Goal: Task Accomplishment & Management: Manage account settings

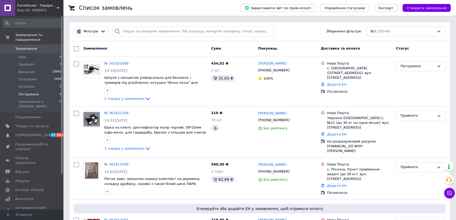
click at [43, 91] on li "Погоджено 4" at bounding box center [32, 94] width 65 height 7
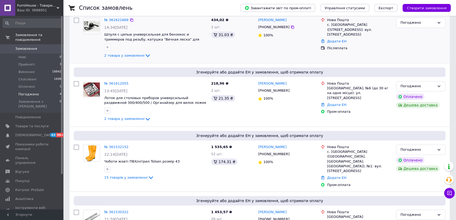
scroll to position [1, 0]
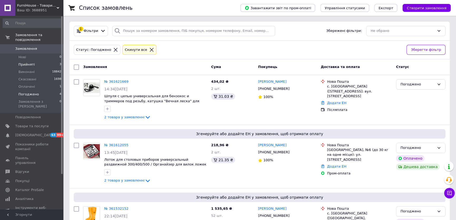
click at [46, 61] on li "Прийняті 3" at bounding box center [32, 64] width 65 height 7
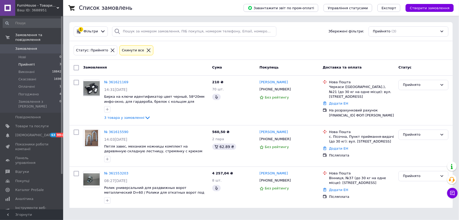
click at [50, 46] on span "0" at bounding box center [56, 48] width 14 height 5
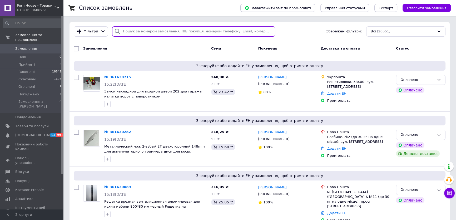
click at [147, 30] on input "search" at bounding box center [193, 31] width 163 height 10
paste input "+380674433200"
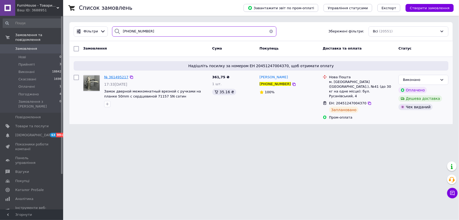
type input "+380674433200"
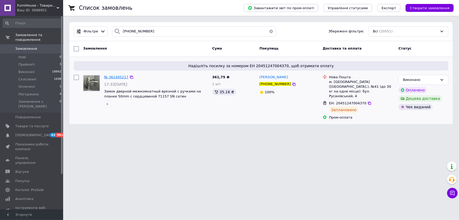
click at [121, 78] on span "№ 361495217" at bounding box center [116, 77] width 24 height 4
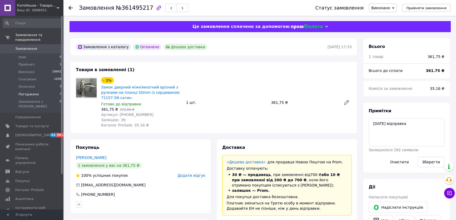
click at [51, 91] on li "Погоджено 7" at bounding box center [32, 94] width 65 height 7
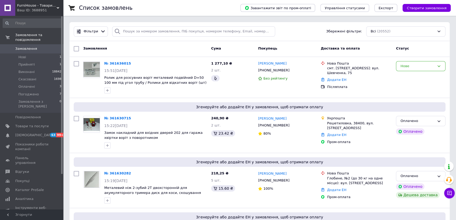
click at [47, 46] on span "Замовлення" at bounding box center [31, 48] width 33 height 5
click at [130, 63] on icon at bounding box center [132, 63] width 4 height 4
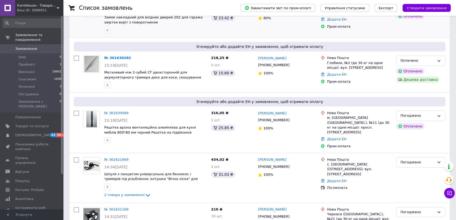
scroll to position [120, 0]
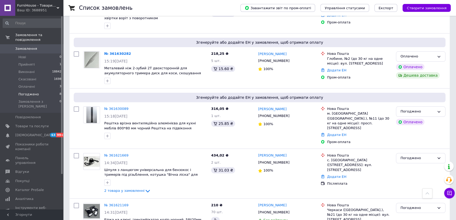
click at [51, 91] on li "Погоджено 8" at bounding box center [32, 94] width 65 height 7
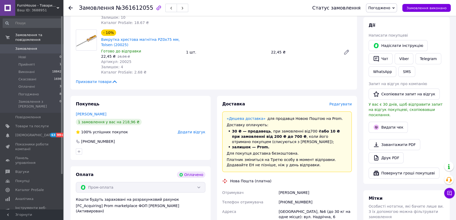
scroll to position [96, 0]
click at [393, 122] on button "Видати чек" at bounding box center [388, 126] width 39 height 11
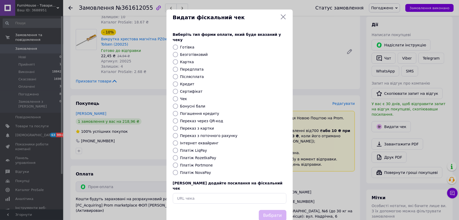
click at [188, 52] on label "Безготівковий" at bounding box center [194, 54] width 28 height 4
click at [178, 52] on input "Безготівковий" at bounding box center [175, 54] width 5 height 5
radio input "true"
click at [268, 210] on button "Вибрати" at bounding box center [273, 215] width 28 height 11
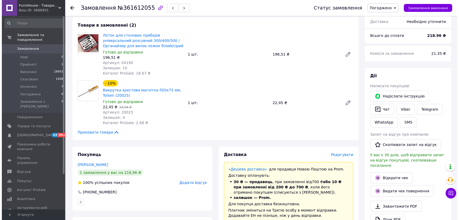
scroll to position [24, 0]
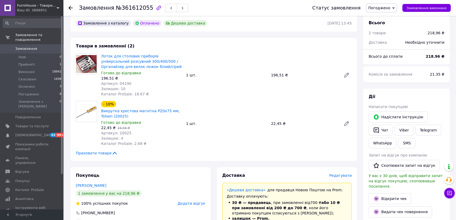
click at [346, 174] on span "Редагувати" at bounding box center [340, 175] width 22 height 4
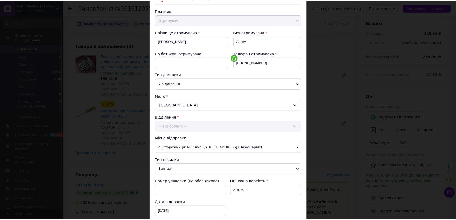
scroll to position [120, 0]
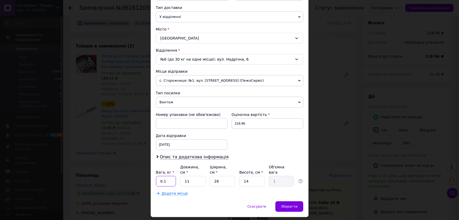
click at [172, 177] on input "0.1" at bounding box center [166, 181] width 20 height 11
type input "0"
type input "2.2"
type input "4"
type input "0.36"
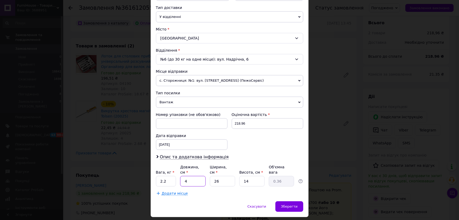
type input "40"
type input "3.64"
type input "40"
type input "3"
type input "0.42"
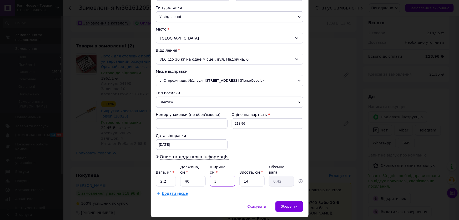
type input "30"
type input "4.2"
type input "30"
type input "7"
type input "2.1"
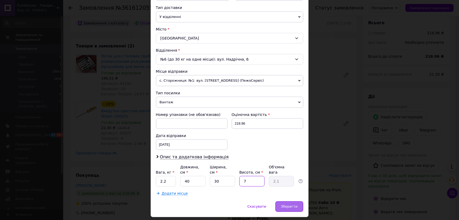
type input "7"
click at [297, 204] on span "Зберегти" at bounding box center [289, 206] width 17 height 4
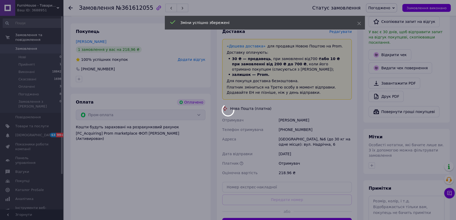
scroll to position [263, 0]
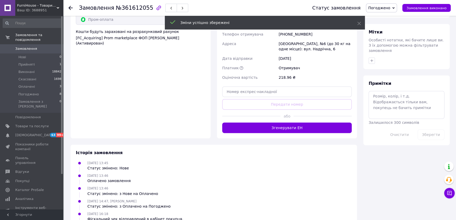
click at [307, 126] on button "Згенерувати ЕН" at bounding box center [287, 127] width 130 height 11
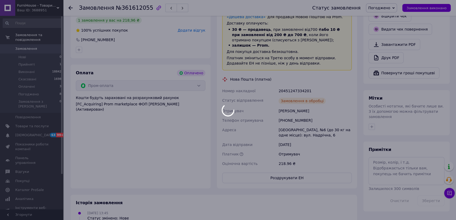
scroll to position [143, 0]
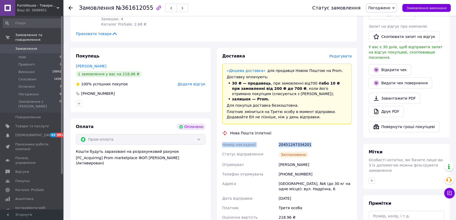
drag, startPoint x: 314, startPoint y: 144, endPoint x: 219, endPoint y: 143, distance: 94.5
click at [219, 143] on div "Доставка Редагувати «Дешева доставка»   для продавця Новою Поштою на Prom. Дост…" at bounding box center [287, 145] width 140 height 194
copy div "Номер накладної 20451247334201"
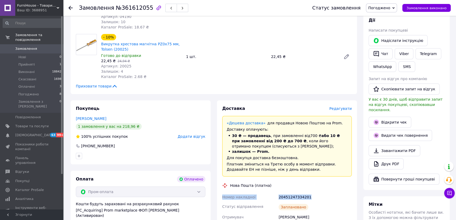
scroll to position [0, 0]
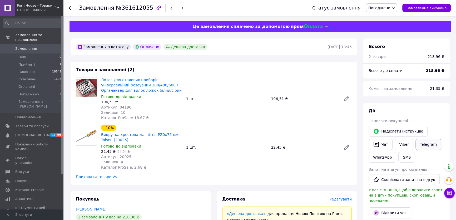
click at [417, 142] on link "Telegram" at bounding box center [428, 144] width 26 height 11
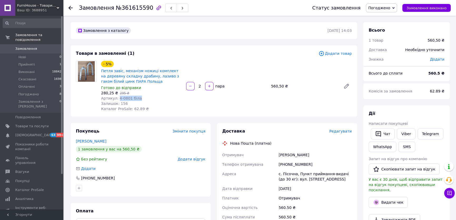
drag, startPoint x: 132, startPoint y: 99, endPoint x: 117, endPoint y: 98, distance: 15.0
click at [117, 98] on div "Артикул: 4-0801 біла" at bounding box center [141, 98] width 81 height 5
copy span "4-0801 біла"
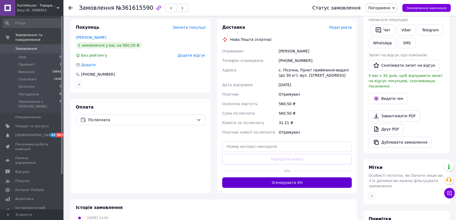
scroll to position [120, 0]
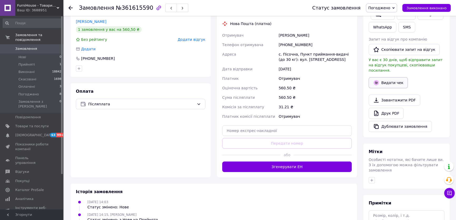
drag, startPoint x: 381, startPoint y: 74, endPoint x: 375, endPoint y: 81, distance: 9.6
click at [381, 77] on button "Видати чек" at bounding box center [388, 82] width 39 height 11
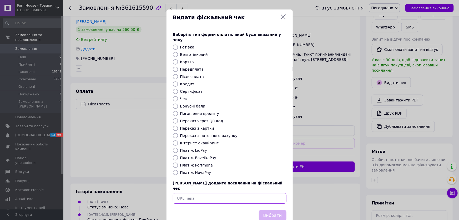
drag, startPoint x: 223, startPoint y: 190, endPoint x: 251, endPoint y: 195, distance: 28.9
click at [223, 193] on input "text" at bounding box center [230, 198] width 114 height 11
paste input "https://kasa.vchasno.ua/check-viewer/1aVr1cVR73U"
type input "https://kasa.vchasno.ua/check-viewer/1aVr1cVR73U"
click at [276, 210] on button "Вибрати" at bounding box center [273, 215] width 28 height 11
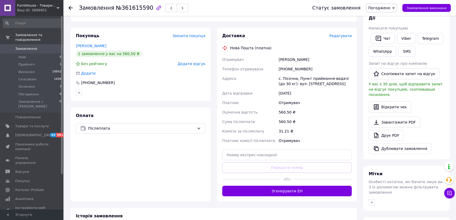
scroll to position [0, 0]
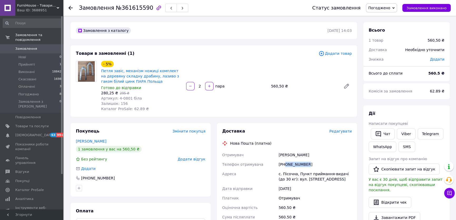
drag, startPoint x: 293, startPoint y: 166, endPoint x: 285, endPoint y: 167, distance: 8.2
click at [285, 167] on div "+380673407488" at bounding box center [315, 164] width 75 height 9
copy div "0673407488"
drag, startPoint x: 321, startPoint y: 157, endPoint x: 277, endPoint y: 157, distance: 44.2
click at [277, 157] on div "Отримувач Гусак Мирослава Телефон отримувача +380673407488 Адреса с. Пісочна, П…" at bounding box center [287, 195] width 132 height 91
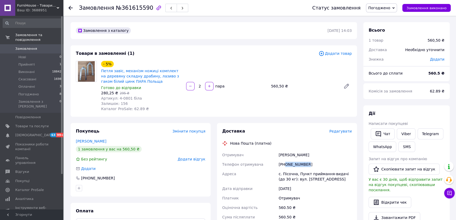
copy div "Отримувач Гусак Мирослава"
drag, startPoint x: 289, startPoint y: 172, endPoint x: 297, endPoint y: 172, distance: 8.4
click at [297, 172] on div "с. Пісочна, Пункт приймання-видачі (до 30 кг): вул. Шевченка, 112а" at bounding box center [315, 176] width 75 height 15
copy div "Пісочна,"
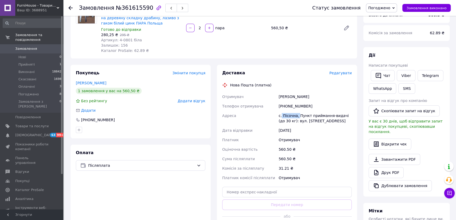
scroll to position [72, 0]
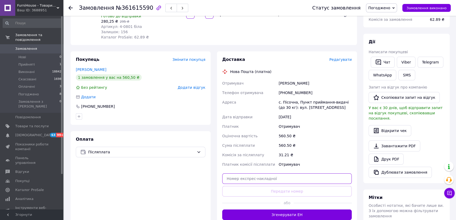
click at [287, 183] on input "text" at bounding box center [287, 178] width 130 height 11
paste input "20451247381902"
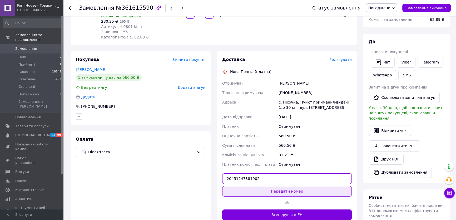
type input "20451247381902"
click at [300, 187] on button "Передати номер" at bounding box center [287, 191] width 130 height 11
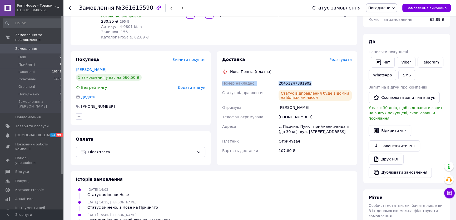
drag, startPoint x: 315, startPoint y: 83, endPoint x: 222, endPoint y: 85, distance: 93.0
click at [222, 85] on div "Номер накладної 20451247381902 Статус відправлення Статус відправлення буде від…" at bounding box center [287, 116] width 132 height 77
copy div "Номер накладної 20451247381902"
click at [408, 60] on link "Viber" at bounding box center [406, 62] width 18 height 11
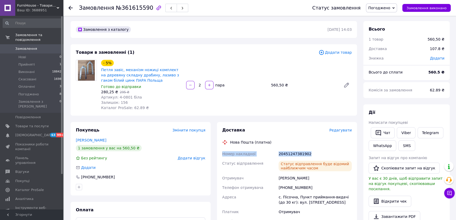
scroll to position [0, 0]
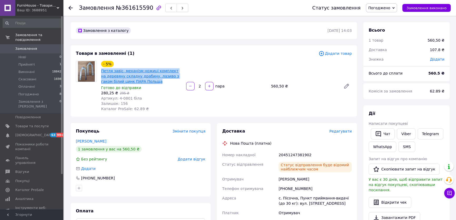
drag, startPoint x: 150, startPoint y: 81, endPoint x: 101, endPoint y: 71, distance: 50.6
click at [101, 71] on span "Петля завіс, механізм ножиці комплект на деревяну складну драбину, лазиво з гак…" at bounding box center [141, 76] width 81 height 16
copy link "Петля завіс, механізм ножиці комплект на деревяну складну драбину, лазиво з гак…"
click at [420, 6] on span "Замовлення виконано" at bounding box center [427, 8] width 40 height 4
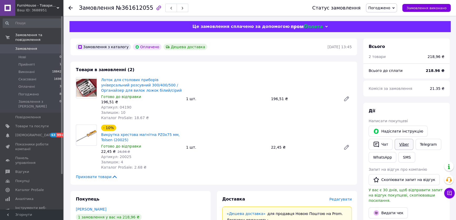
click at [403, 145] on link "Viber" at bounding box center [404, 144] width 18 height 11
copy h1 "Замовлення №361612055"
drag, startPoint x: 80, startPoint y: 7, endPoint x: 143, endPoint y: 8, distance: 63.7
click at [143, 8] on h1 "Замовлення №361612055" at bounding box center [116, 8] width 74 height 6
click at [429, 3] on div "Статус замовлення Погоджено Прийнято Виконано Скасовано Оплачено Замовлення вик…" at bounding box center [376, 8] width 149 height 16
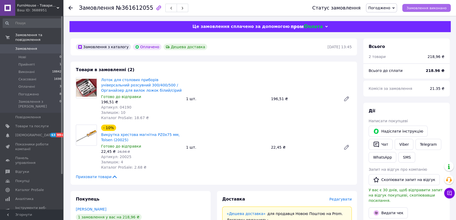
click at [428, 8] on span "Замовлення виконано" at bounding box center [427, 8] width 40 height 4
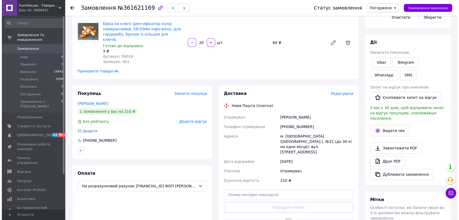
scroll to position [143, 0]
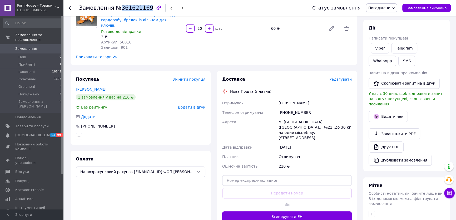
drag, startPoint x: 117, startPoint y: 9, endPoint x: 144, endPoint y: 8, distance: 26.9
click at [144, 8] on span "№361621169" at bounding box center [134, 8] width 37 height 6
copy span "361621169"
click at [343, 77] on span "Редагувати" at bounding box center [340, 79] width 22 height 4
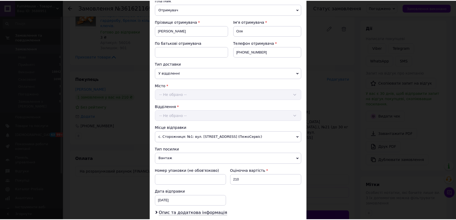
scroll to position [138, 0]
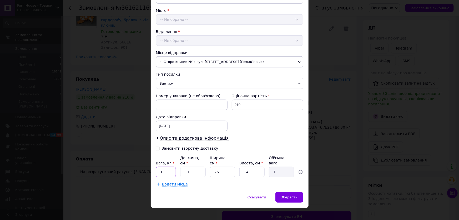
click at [170, 167] on input "1" at bounding box center [166, 172] width 20 height 11
type input "0.5"
type input "1"
type input "0.1"
type input "10"
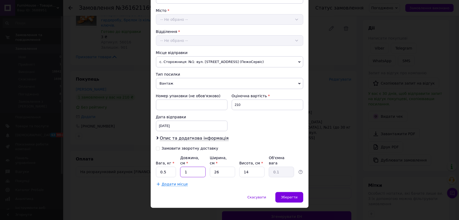
type input "0.91"
type input "10"
type input "1"
type input "0.1"
type input "10"
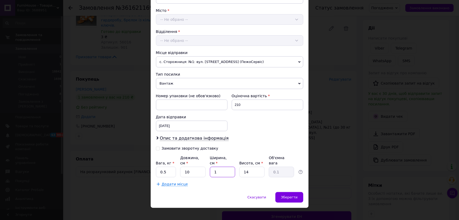
type input "0.35"
type input "10"
type input "5"
type input "0.13"
type input "5"
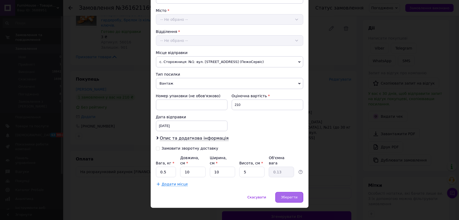
click at [301, 192] on div "Зберегти" at bounding box center [290, 197] width 28 height 11
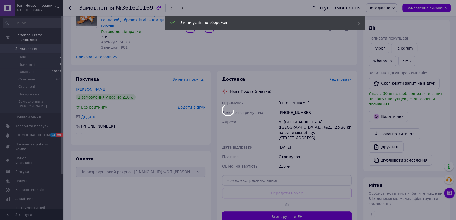
click at [320, 196] on div at bounding box center [228, 110] width 456 height 220
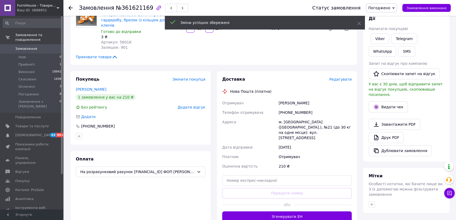
click at [320, 211] on button "Згенерувати ЕН" at bounding box center [287, 216] width 130 height 11
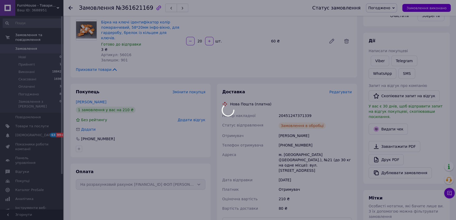
scroll to position [167, 0]
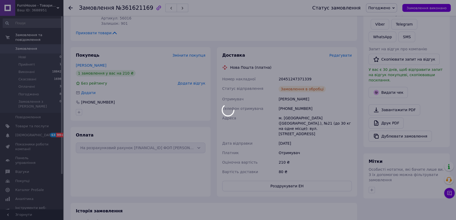
click at [283, 92] on div at bounding box center [228, 110] width 456 height 220
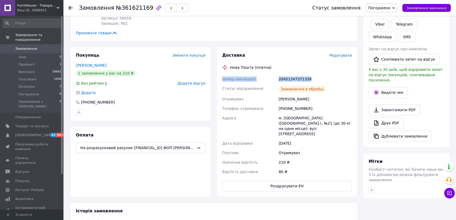
drag, startPoint x: 315, startPoint y: 68, endPoint x: 222, endPoint y: 66, distance: 92.4
click at [222, 74] on div "Номер накладної 20451247371339 Статус відправлення Замовлення в обробці Отримув…" at bounding box center [287, 125] width 132 height 102
copy div "Номер накладної 20451247371339"
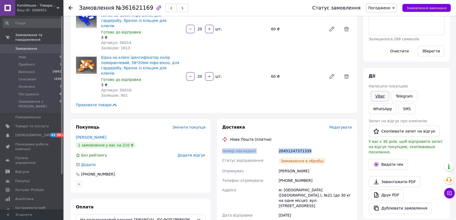
click at [386, 98] on link "Viber" at bounding box center [380, 96] width 18 height 11
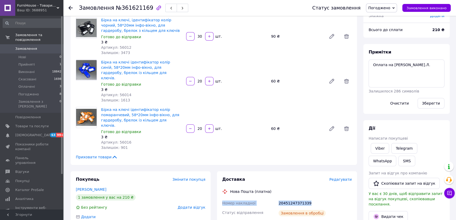
scroll to position [48, 0]
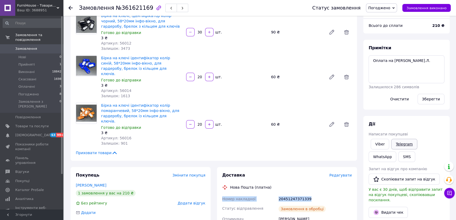
click at [404, 143] on link "Telegram" at bounding box center [404, 144] width 26 height 11
click at [400, 142] on link "Telegram" at bounding box center [404, 144] width 26 height 11
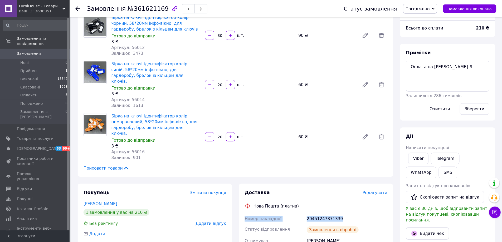
scroll to position [48, 0]
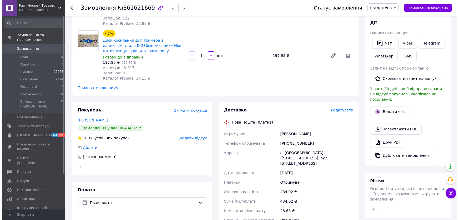
scroll to position [96, 0]
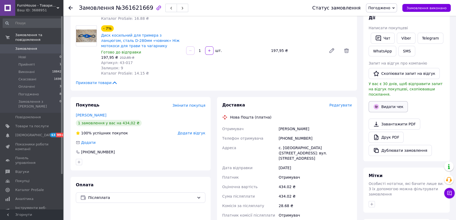
click at [394, 101] on button "Видати чек" at bounding box center [388, 106] width 39 height 11
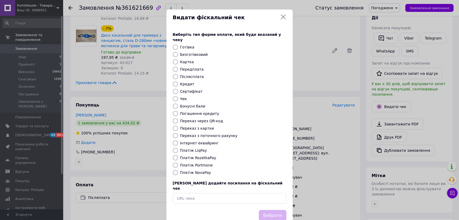
click at [195, 68] on div "Виберіть тип форми оплати, який буде вказаний у чеку Готівка Безготівковий Карт…" at bounding box center [230, 118] width 126 height 184
click at [195, 74] on div "Післясплата" at bounding box center [233, 76] width 108 height 5
click at [190, 75] on label "Післясплата" at bounding box center [192, 77] width 24 height 4
click at [178, 74] on input "Післясплата" at bounding box center [175, 76] width 5 height 5
radio input "true"
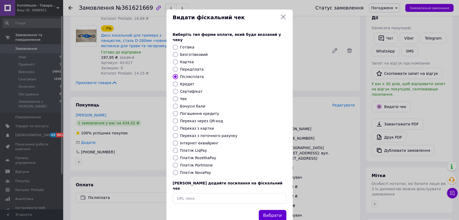
click at [267, 210] on button "Вибрати" at bounding box center [273, 215] width 28 height 11
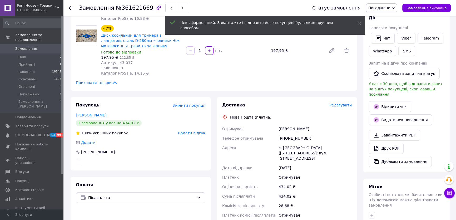
click at [344, 103] on span "Редагувати" at bounding box center [340, 105] width 22 height 4
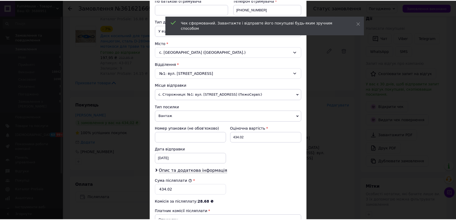
scroll to position [181, 0]
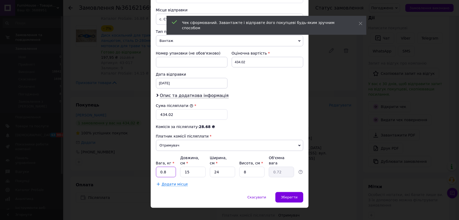
click at [169, 167] on input "0.8" at bounding box center [166, 172] width 20 height 11
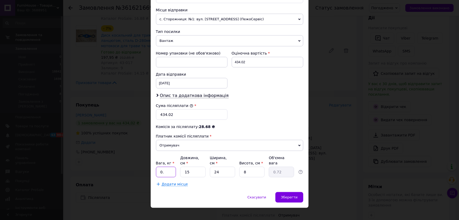
type input "0.8"
click at [204, 167] on input "15" at bounding box center [192, 172] width 25 height 11
type input "1"
type input "0.1"
type input "1"
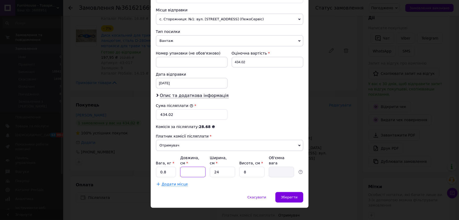
type input "0.1"
type input "17"
type input "0.82"
type input "17"
type input "1"
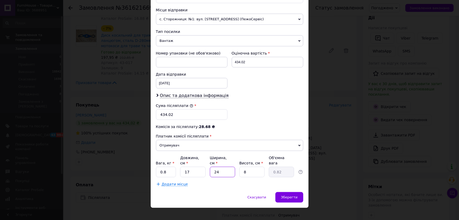
type input "0.1"
type input "17"
type input "0.58"
type input "17"
type input "1"
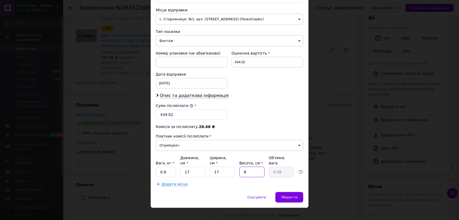
type input "0.1"
type input "10"
type input "0.72"
type input "10"
click at [295, 192] on div "Зберегти" at bounding box center [290, 197] width 28 height 11
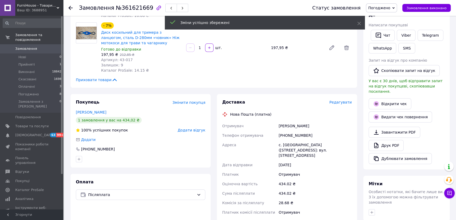
scroll to position [167, 0]
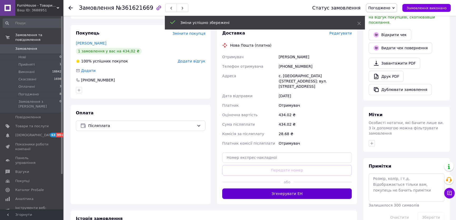
click at [300, 188] on button "Згенерувати ЕН" at bounding box center [287, 193] width 130 height 11
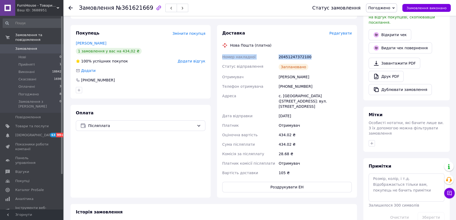
drag, startPoint x: 310, startPoint y: 51, endPoint x: 222, endPoint y: 50, distance: 87.7
click at [222, 52] on div "Номер накладної 20451247372100 Статус відправлення Заплановано Отримувач Щербак…" at bounding box center [287, 114] width 132 height 125
copy div "Номер накладної 20451247372100"
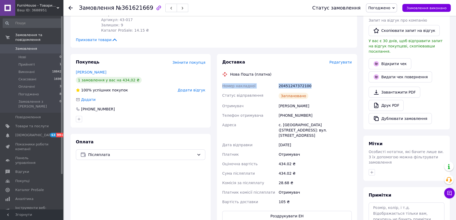
scroll to position [96, 0]
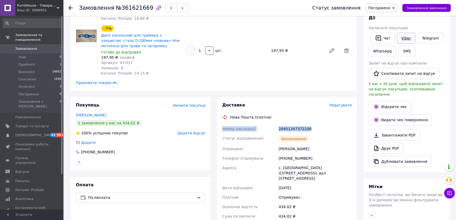
click at [400, 37] on link "Viber" at bounding box center [406, 38] width 18 height 11
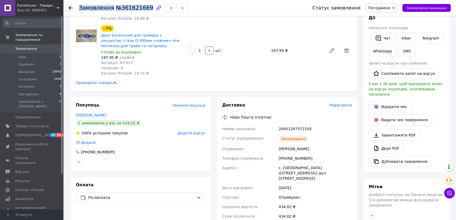
drag, startPoint x: 80, startPoint y: 8, endPoint x: 143, endPoint y: 8, distance: 63.2
click at [143, 8] on h1 "Замовлення №361621669" at bounding box center [116, 8] width 74 height 6
copy h1 "Замовлення №361621669"
drag, startPoint x: 308, startPoint y: 123, endPoint x: 221, endPoint y: 125, distance: 86.9
click at [221, 125] on div "Номер накладної 20451247372100 Статус відправлення Заплановано Отримувач Щербак…" at bounding box center [287, 186] width 132 height 125
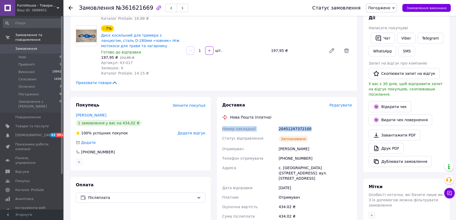
copy div "Номер накладної 20451247372100"
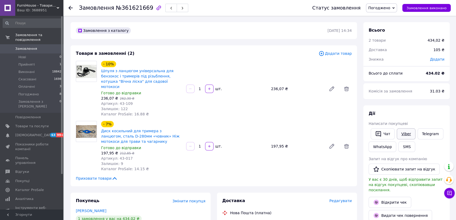
click at [405, 131] on link "Viber" at bounding box center [406, 133] width 18 height 11
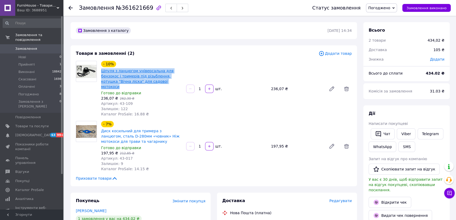
drag, startPoint x: 144, startPoint y: 81, endPoint x: 102, endPoint y: 72, distance: 43.1
click at [102, 72] on span "Шпуля з ланцюгом універсальна для бензокос і тримерів під різьблення, котушка "…" at bounding box center [141, 78] width 81 height 21
copy link "Шпуля з ланцюгом універсальна для бензокос і тримерів під різьблення, котушка "…"
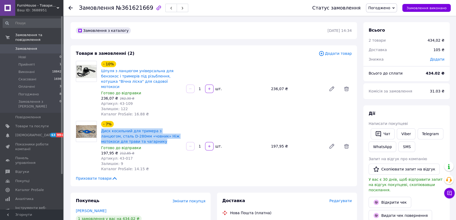
drag, startPoint x: 136, startPoint y: 136, endPoint x: 100, endPoint y: 124, distance: 38.0
click at [100, 124] on div "- 7% Диск косильний для тримера з ланцюгом, сталь D-280мм «човник» Ніж мотокоси…" at bounding box center [141, 146] width 85 height 53
copy link "Диск косильний для тримера з ланцюгом, сталь D-280мм «човник» Ніж мотокоси для …"
click at [413, 6] on span "Замовлення виконано" at bounding box center [427, 8] width 40 height 4
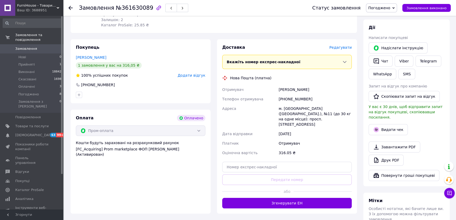
scroll to position [120, 0]
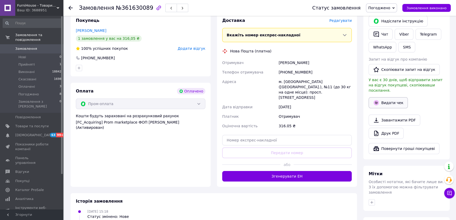
click at [381, 97] on button "Видати чек" at bounding box center [388, 102] width 39 height 11
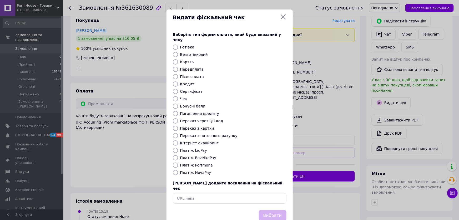
click at [195, 52] on label "Безготівковий" at bounding box center [194, 54] width 28 height 4
click at [178, 52] on input "Безготівковий" at bounding box center [175, 54] width 5 height 5
radio input "true"
click at [271, 210] on button "Вибрати" at bounding box center [273, 215] width 28 height 11
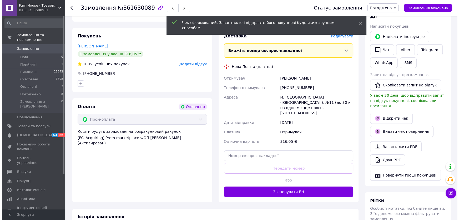
scroll to position [96, 0]
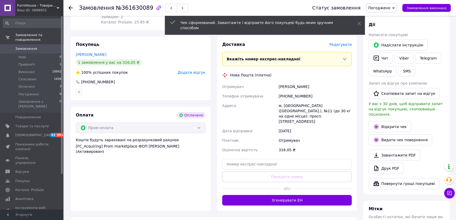
click at [346, 47] on span "Редагувати" at bounding box center [340, 44] width 22 height 4
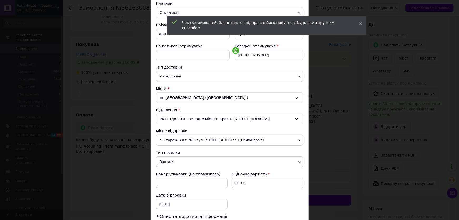
scroll to position [129, 0]
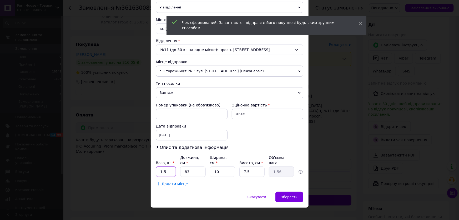
click at [159, 168] on input "1.5" at bounding box center [166, 171] width 20 height 11
click at [169, 168] on input "1.5" at bounding box center [166, 171] width 20 height 11
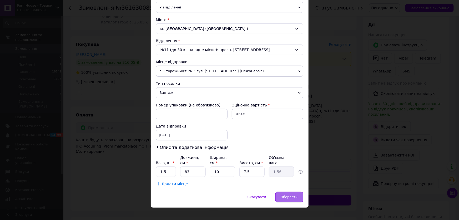
click at [291, 192] on div "Зберегти" at bounding box center [290, 197] width 28 height 11
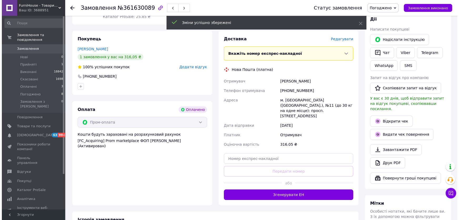
scroll to position [96, 0]
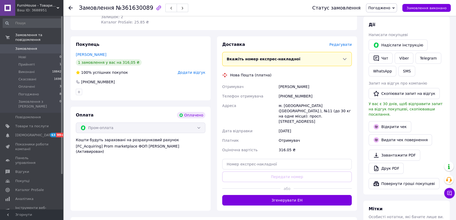
click at [348, 42] on span "Редагувати" at bounding box center [340, 44] width 22 height 4
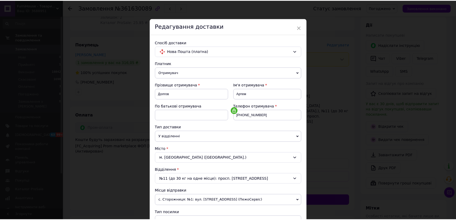
scroll to position [129, 0]
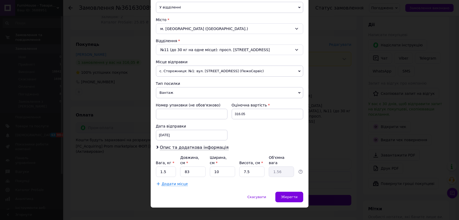
click at [350, 105] on div "× Редагування доставки Спосіб доставки Нова Пошта (платна) Платник Отримувач Ві…" at bounding box center [229, 110] width 459 height 220
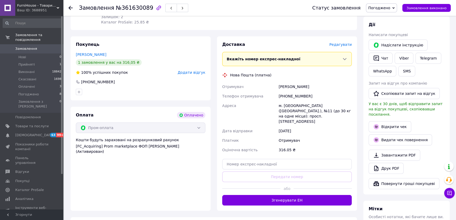
click at [311, 188] on div at bounding box center [323, 188] width 58 height 13
click at [311, 195] on button "Згенерувати ЕН" at bounding box center [287, 200] width 130 height 11
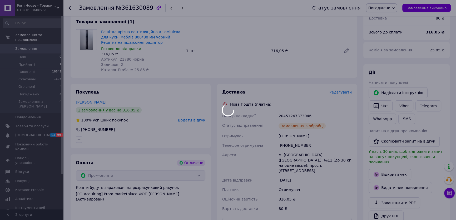
scroll to position [48, 0]
click at [303, 144] on div at bounding box center [228, 110] width 456 height 220
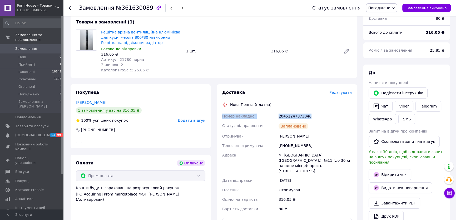
drag, startPoint x: 312, startPoint y: 113, endPoint x: 221, endPoint y: 118, distance: 91.2
click at [221, 118] on div "Номер накладної 20451247373046 Статус відправлення Заплановано Отримувач Долгов…" at bounding box center [287, 162] width 132 height 102
copy div "Номер накладної 20451247373046"
click at [402, 106] on link "Viber" at bounding box center [404, 106] width 18 height 11
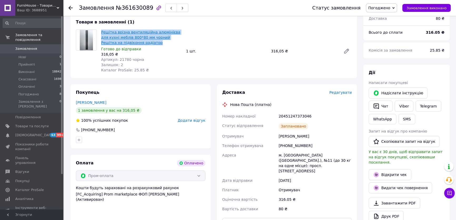
drag, startPoint x: 126, startPoint y: 43, endPoint x: 101, endPoint y: 34, distance: 26.3
click at [101, 34] on span "Решітка врізна вентиляційна алюмінієва для кухні меблів 800*80 мм чорний Решітк…" at bounding box center [141, 37] width 81 height 16
copy link "Решітка врізна вентиляційна алюмінієва для кухні меблів 800*80 мм чорний Решітк…"
click at [440, 9] on span "Замовлення виконано" at bounding box center [427, 8] width 40 height 4
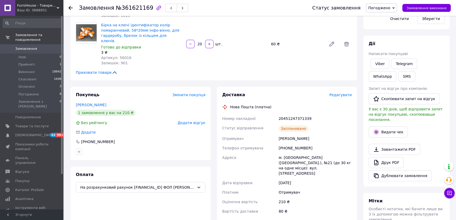
scroll to position [123, 0]
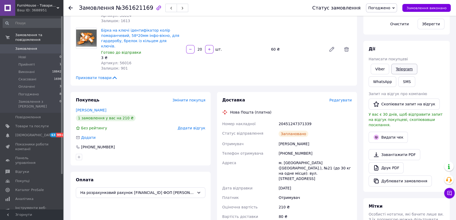
click at [411, 69] on link "Telegram" at bounding box center [404, 69] width 26 height 11
click at [396, 76] on link "WhatsApp" at bounding box center [383, 81] width 28 height 11
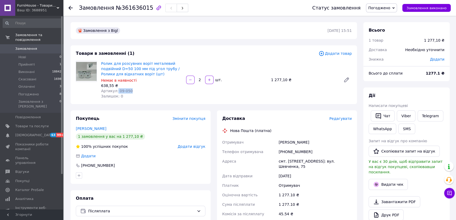
drag, startPoint x: 134, startPoint y: 90, endPoint x: 116, endPoint y: 92, distance: 18.2
click at [116, 92] on div "Артикул: 09-050" at bounding box center [141, 90] width 81 height 5
copy span "09-050"
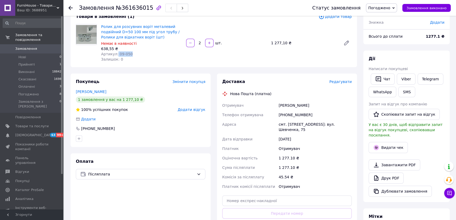
scroll to position [96, 0]
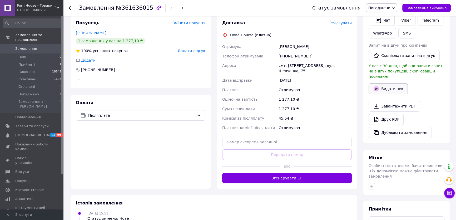
click at [392, 83] on button "Видати чек" at bounding box center [388, 88] width 39 height 11
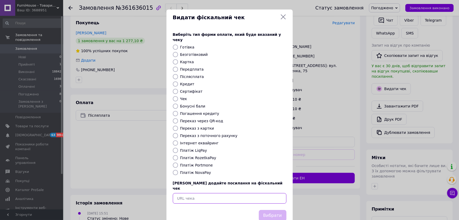
click at [218, 193] on input "text" at bounding box center [230, 198] width 114 height 11
paste input "https://kasa.vchasno.ua/check-viewer/vLRayRkHKWE"
type input "https://kasa.vchasno.ua/check-viewer/vLRayRkHKWE"
click at [269, 210] on button "Вибрати" at bounding box center [273, 215] width 28 height 11
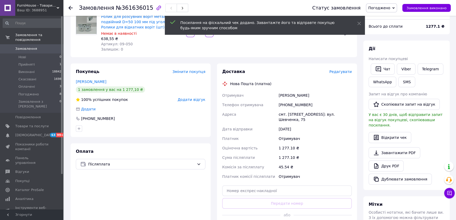
scroll to position [0, 0]
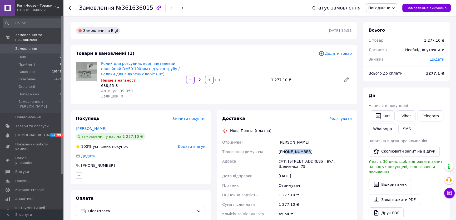
drag, startPoint x: 313, startPoint y: 151, endPoint x: 286, endPoint y: 153, distance: 26.6
click at [286, 153] on div "[PHONE_NUMBER]" at bounding box center [315, 151] width 75 height 9
copy div "0663706164"
drag, startPoint x: 314, startPoint y: 143, endPoint x: 274, endPoint y: 143, distance: 40.3
click at [274, 143] on div "Отримувач Балога Міша Телефон отримувача +380663706164 Адреса смт. Велика Багач…" at bounding box center [287, 182] width 132 height 91
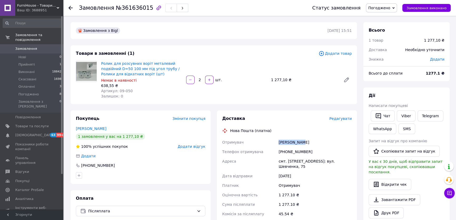
copy div "Отримувач Балога Міша"
drag, startPoint x: 286, startPoint y: 162, endPoint x: 312, endPoint y: 162, distance: 25.8
click at [312, 162] on div "смт. [STREET_ADDRESS]: вул. Шевченка, 75" at bounding box center [315, 163] width 75 height 15
copy div "Велика Багачка"
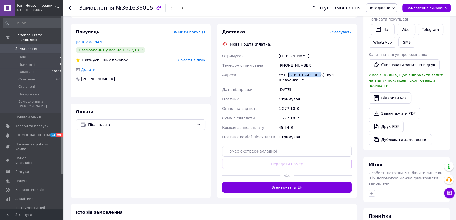
scroll to position [96, 0]
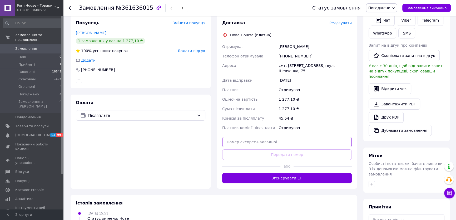
click at [297, 146] on input "text" at bounding box center [287, 142] width 130 height 11
paste input "20451247377146"
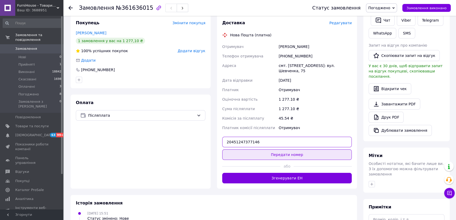
type input "20451247377146"
click at [297, 149] on button "Передати номер" at bounding box center [287, 154] width 130 height 11
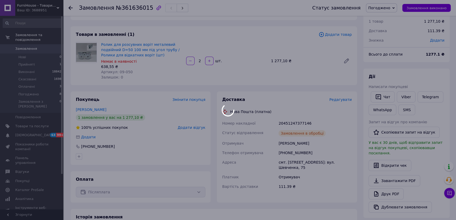
scroll to position [0, 0]
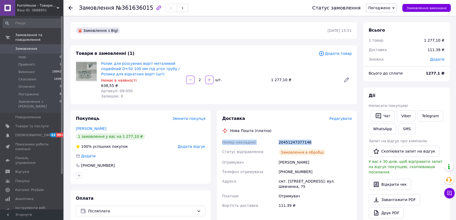
drag, startPoint x: 297, startPoint y: 142, endPoint x: 220, endPoint y: 145, distance: 77.4
click at [220, 145] on div "Доставка Редагувати Нова Пошта (платна) Номер накладної 20451247377146 Статус в…" at bounding box center [287, 165] width 140 height 111
copy div "Номер накладної 20451247377146"
click at [407, 113] on link "Viber" at bounding box center [406, 115] width 18 height 11
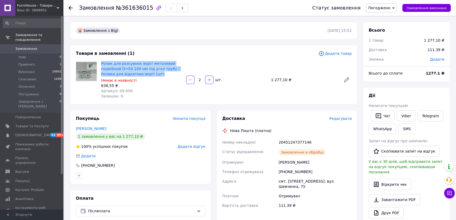
drag, startPoint x: 158, startPoint y: 74, endPoint x: 101, endPoint y: 63, distance: 58.6
click at [101, 63] on div "Ролик для розсувних воріт металевий подвійний D=50 100 мм під угол трубу / Роли…" at bounding box center [141, 80] width 85 height 40
copy link "Ролик для розсувних воріт металевий подвійний D=50 100 мм під угол трубу / Роли…"
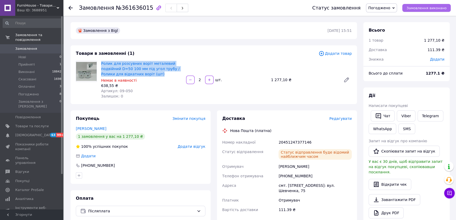
click at [422, 6] on span "Замовлення виконано" at bounding box center [427, 8] width 40 height 4
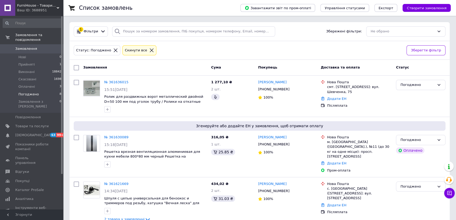
click at [52, 47] on link "Замовлення 0" at bounding box center [32, 48] width 65 height 9
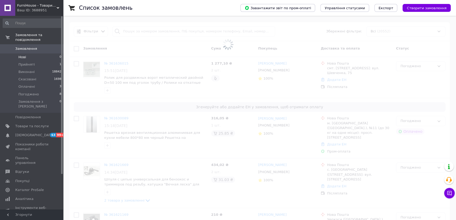
click at [51, 53] on li "Нові 0" at bounding box center [32, 56] width 65 height 7
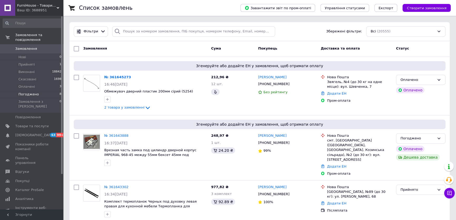
click at [45, 91] on li "Погоджено 8" at bounding box center [32, 94] width 65 height 7
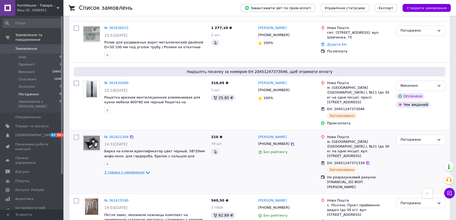
scroll to position [94, 0]
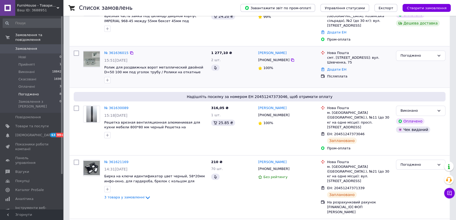
click at [86, 51] on img at bounding box center [91, 58] width 16 height 15
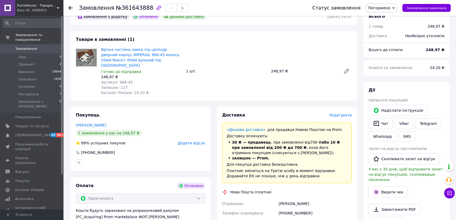
scroll to position [72, 0]
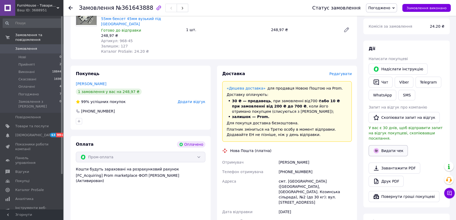
drag, startPoint x: 387, startPoint y: 145, endPoint x: 383, endPoint y: 145, distance: 3.2
click at [386, 145] on button "Видати чек" at bounding box center [388, 150] width 39 height 11
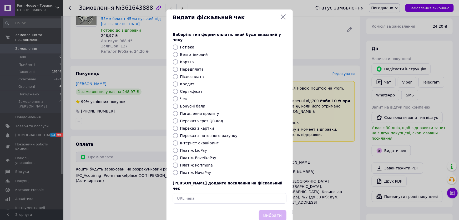
click at [197, 52] on label "Безготівковий" at bounding box center [194, 54] width 28 height 4
click at [178, 52] on input "Безготівковий" at bounding box center [175, 54] width 5 height 5
radio input "true"
click at [266, 209] on div "Вибрати" at bounding box center [273, 215] width 30 height 13
click at [268, 210] on button "Вибрати" at bounding box center [273, 215] width 28 height 11
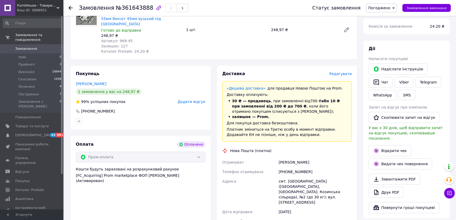
click at [348, 71] on div "Доставка Редагувати" at bounding box center [287, 74] width 130 height 6
click at [347, 72] on span "Редагувати" at bounding box center [340, 74] width 22 height 4
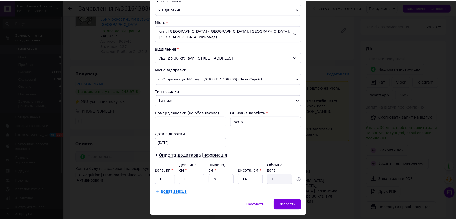
scroll to position [129, 0]
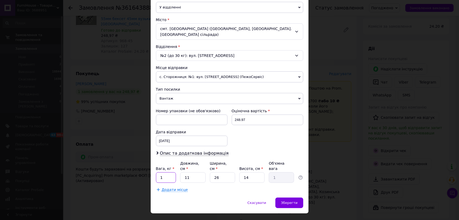
click at [171, 172] on input "1" at bounding box center [166, 177] width 20 height 11
type input "0.5"
type input "2"
type input "0.18"
type input "20"
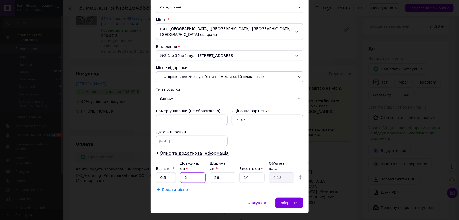
type input "1.82"
type input "20"
type input "1"
type input "0.1"
type input "10"
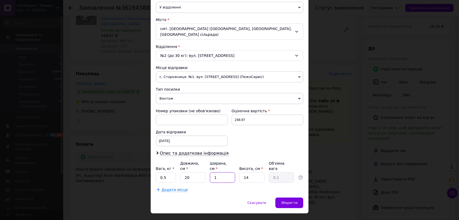
type input "0.7"
type input "10"
type input "5"
type input "0.25"
type input "5"
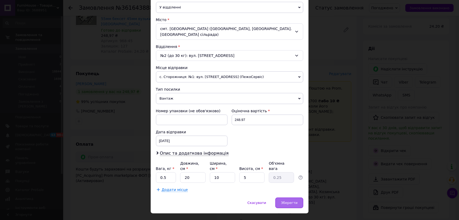
click at [300, 197] on div "Зберегти" at bounding box center [290, 202] width 28 height 11
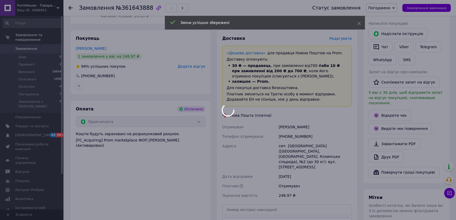
scroll to position [191, 0]
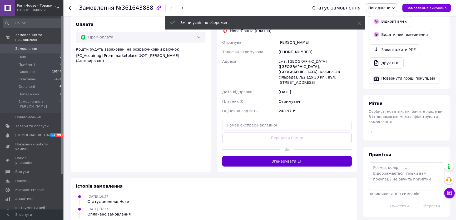
click at [299, 156] on button "Згенерувати ЕН" at bounding box center [287, 161] width 130 height 11
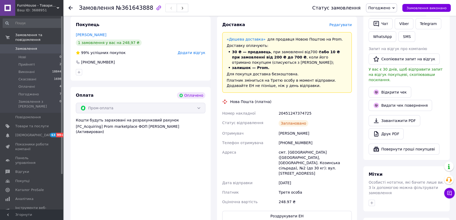
scroll to position [120, 0]
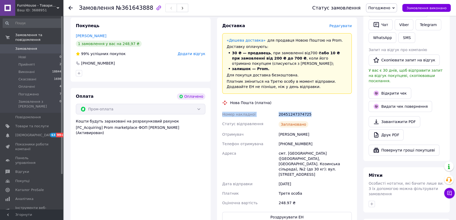
drag, startPoint x: 315, startPoint y: 108, endPoint x: 219, endPoint y: 112, distance: 96.2
click at [219, 112] on div "Доставка Редагувати «Дешева доставка»   для продавця Новою Поштою на Prom. Дост…" at bounding box center [287, 123] width 140 height 210
copy div "Номер накладної 20451247374725"
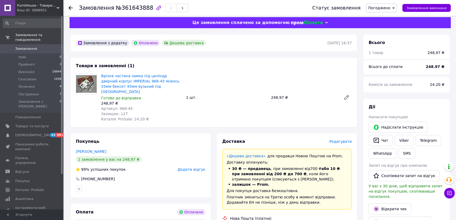
scroll to position [0, 0]
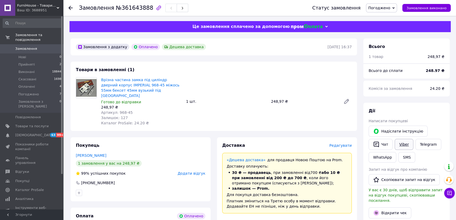
click at [399, 142] on link "Viber" at bounding box center [404, 144] width 18 height 11
drag, startPoint x: 175, startPoint y: 90, endPoint x: 101, endPoint y: 80, distance: 75.0
click at [101, 80] on span "Врізна частина замка під циліндр дверний корпус IMPERIAL 968-45 міжось 55мм бек…" at bounding box center [141, 87] width 81 height 21
copy link "Врізна частина замка під циліндр дверний корпус IMPERIAL 968-45 міжось 55мм бек…"
click at [419, 14] on div "Статус замовлення Погоджено Прийнято Виконано Скасовано Оплачено Замовлення вик…" at bounding box center [376, 8] width 149 height 16
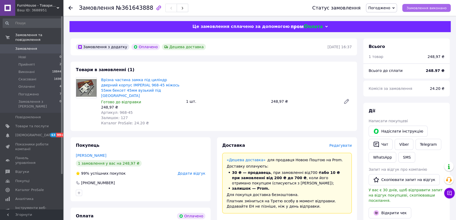
click at [419, 10] on span "Замовлення виконано" at bounding box center [427, 8] width 40 height 4
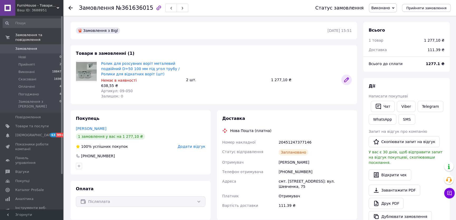
click at [347, 81] on icon at bounding box center [346, 80] width 6 height 6
click at [34, 39] on link "Замовлення та повідомлення" at bounding box center [32, 38] width 65 height 14
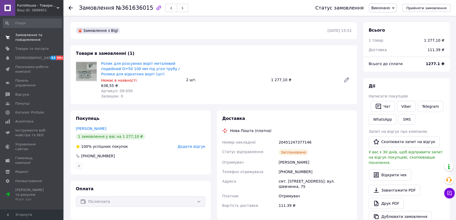
click at [37, 36] on span "Замовлення та повідомлення" at bounding box center [31, 37] width 33 height 9
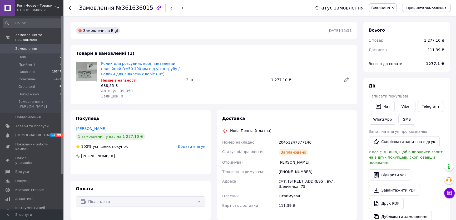
click at [38, 46] on span "Замовлення" at bounding box center [31, 48] width 33 height 5
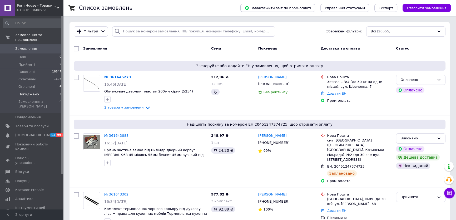
click at [57, 91] on li "Погоджено 4" at bounding box center [32, 94] width 65 height 7
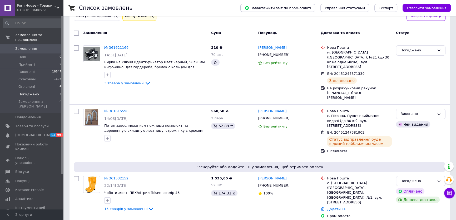
scroll to position [86, 0]
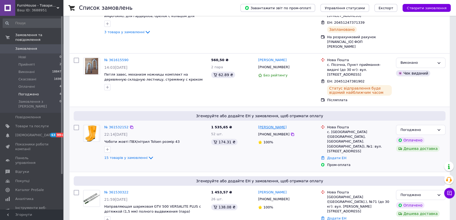
drag, startPoint x: 278, startPoint y: 114, endPoint x: 259, endPoint y: 114, distance: 19.5
click at [259, 124] on div "Владислав Дубінчук" at bounding box center [287, 127] width 60 height 6
copy link "Владислав Дубінчук"
drag, startPoint x: 287, startPoint y: 171, endPoint x: 256, endPoint y: 172, distance: 30.8
click at [256, 188] on div "Андрій Цимбал +380679741429 100%" at bounding box center [287, 210] width 63 height 45
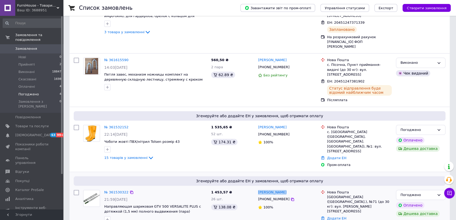
copy link "[PERSON_NAME]"
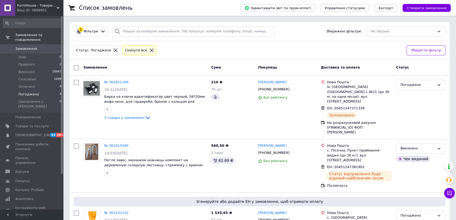
click at [39, 48] on link "Замовлення 0" at bounding box center [32, 48] width 65 height 9
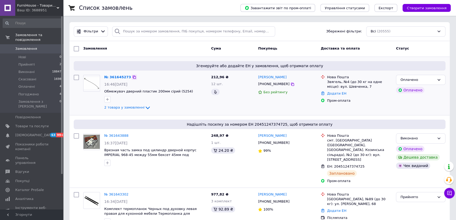
click at [132, 76] on icon at bounding box center [134, 77] width 4 height 4
click at [53, 91] on li "Погоджено 4" at bounding box center [32, 94] width 65 height 7
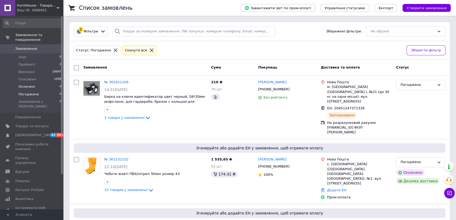
click at [51, 83] on li "Оплачені 4" at bounding box center [32, 86] width 65 height 7
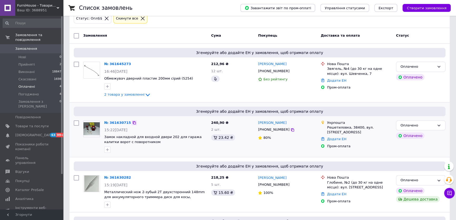
scroll to position [88, 0]
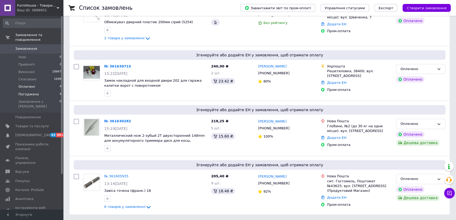
click at [53, 91] on li "Погоджено 4" at bounding box center [32, 94] width 65 height 7
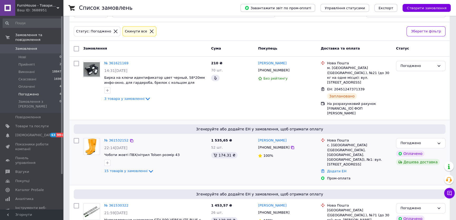
scroll to position [37, 0]
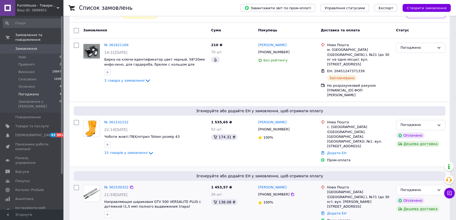
click at [96, 185] on img at bounding box center [91, 193] width 16 height 16
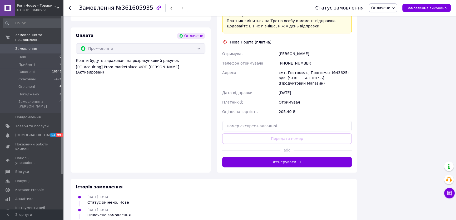
scroll to position [355, 0]
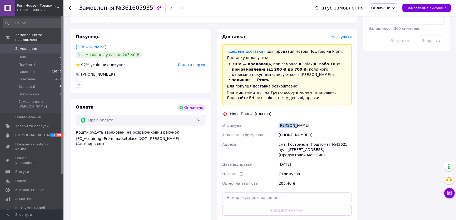
drag, startPoint x: 295, startPoint y: 108, endPoint x: 277, endPoint y: 111, distance: 18.0
click at [278, 121] on div "Артемчук Сергій" at bounding box center [315, 125] width 75 height 9
copy div "Артемчук"
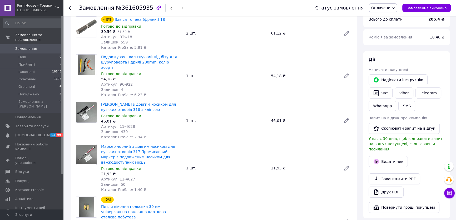
scroll to position [96, 0]
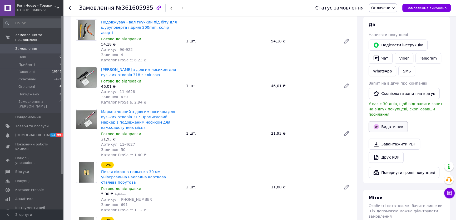
click at [388, 124] on button "Видати чек" at bounding box center [388, 126] width 39 height 11
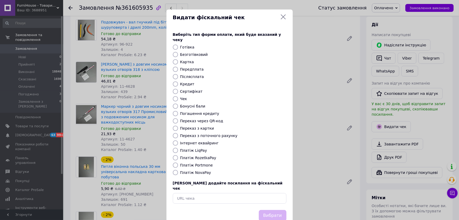
click at [199, 52] on label "Безготівковий" at bounding box center [194, 54] width 28 height 4
click at [178, 52] on input "Безготівковий" at bounding box center [175, 54] width 5 height 5
radio input "true"
click at [273, 210] on button "Вибрати" at bounding box center [273, 215] width 28 height 11
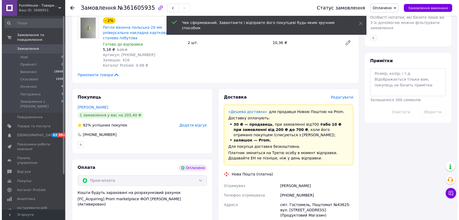
scroll to position [287, 0]
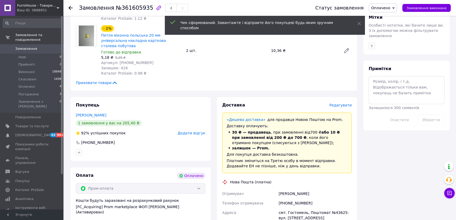
click at [341, 103] on span "Редагувати" at bounding box center [340, 105] width 22 height 4
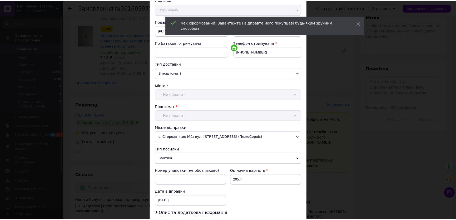
scroll to position [129, 0]
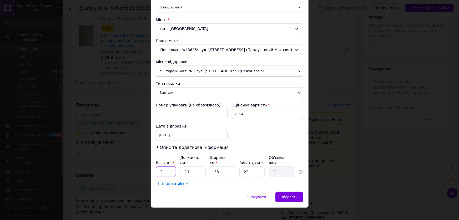
click at [167, 166] on input "2" at bounding box center [166, 171] width 20 height 11
type input "2"
type input "0.36"
type input "20"
type input "3.63"
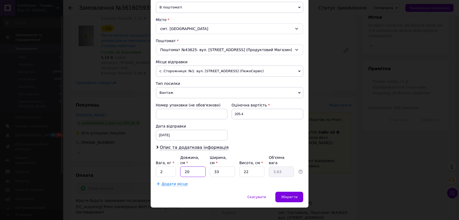
type input "20"
type input "2"
type input "0.22"
type input "20"
type input "2.2"
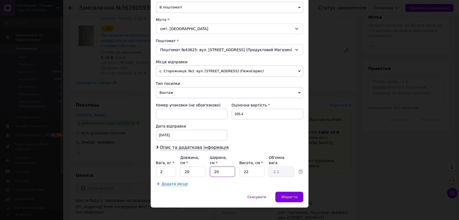
type input "20"
type input "1"
type input "0.1"
type input "15"
type input "1.5"
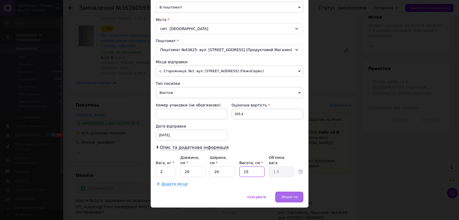
type input "15"
click at [293, 195] on span "Зберегти" at bounding box center [289, 197] width 17 height 4
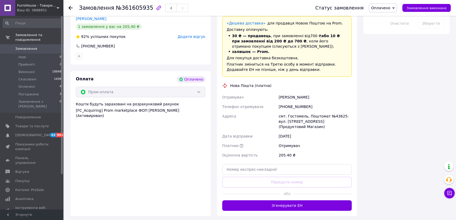
scroll to position [455, 0]
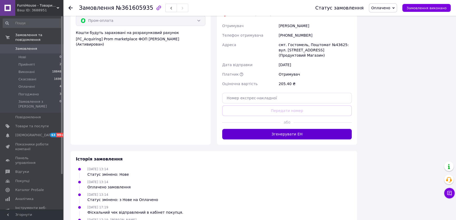
click at [297, 129] on button "Згенерувати ЕН" at bounding box center [287, 134] width 130 height 11
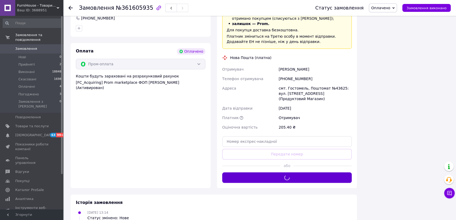
scroll to position [311, 0]
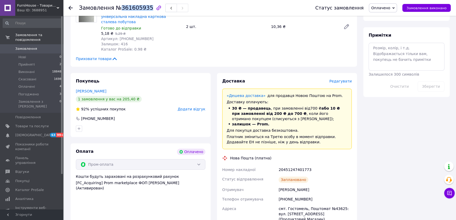
drag, startPoint x: 117, startPoint y: 8, endPoint x: 143, endPoint y: 9, distance: 26.1
click at [143, 9] on span "№361605935" at bounding box center [134, 8] width 37 height 6
copy span "361605935"
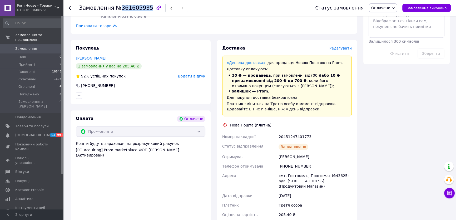
scroll to position [335, 0]
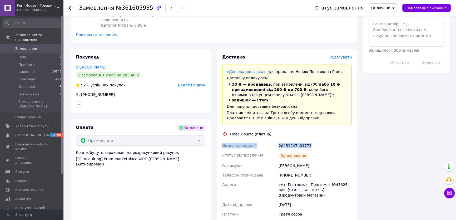
drag, startPoint x: 311, startPoint y: 127, endPoint x: 221, endPoint y: 130, distance: 90.6
click at [221, 130] on div "Доставка Редагувати «Дешева доставка»   для продавця Новою Поштою на Prom. Дост…" at bounding box center [287, 148] width 140 height 199
copy div "Номер накладної 20451247401773"
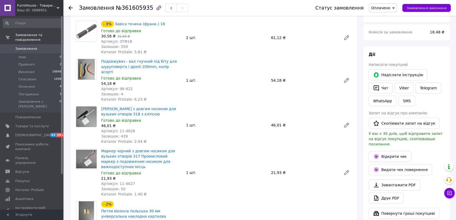
scroll to position [0, 0]
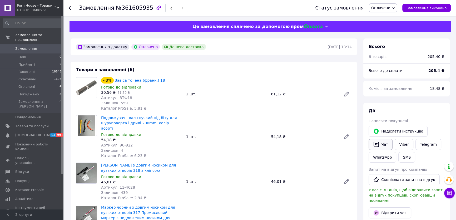
click at [384, 145] on button "Чат" at bounding box center [381, 144] width 24 height 11
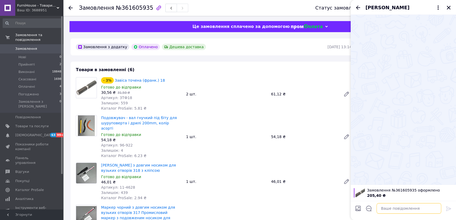
click at [405, 207] on textarea at bounding box center [409, 208] width 65 height 11
paste textarea "Номер накладної 20451247401773"
type textarea "Номер накладної 20451247401773"
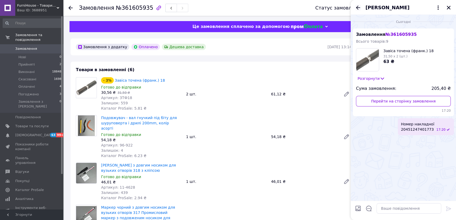
click at [360, 5] on icon "Назад" at bounding box center [358, 7] width 6 height 6
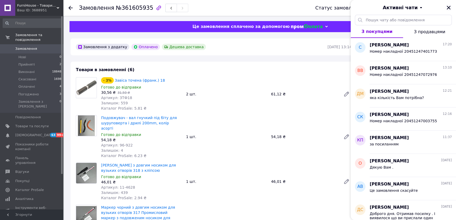
click at [448, 8] on icon "Закрити" at bounding box center [449, 8] width 4 height 4
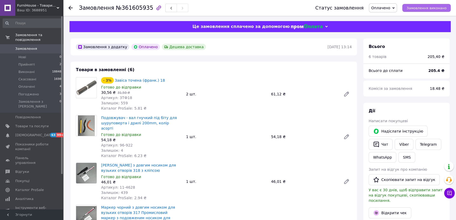
click at [439, 10] on button "Замовлення виконано" at bounding box center [426, 8] width 48 height 8
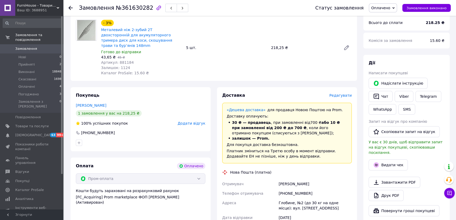
scroll to position [120, 0]
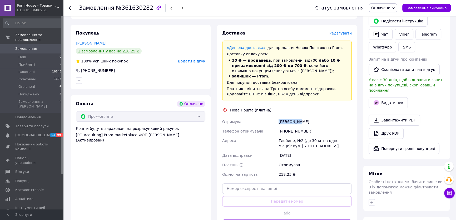
drag, startPoint x: 298, startPoint y: 117, endPoint x: 277, endPoint y: 118, distance: 21.1
click at [277, 118] on div "Отримувач Романенко Олександр Телефон отримувача +380667836998 Адреса Глобине, …" at bounding box center [287, 148] width 132 height 62
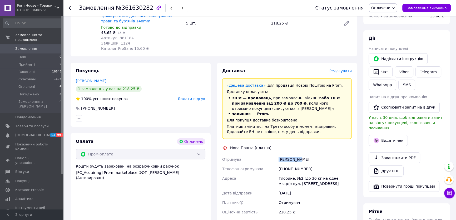
scroll to position [0, 0]
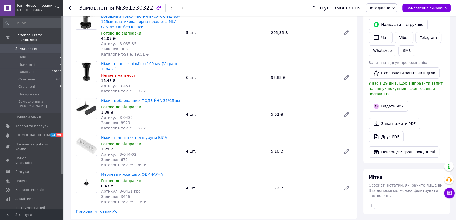
scroll to position [24, 0]
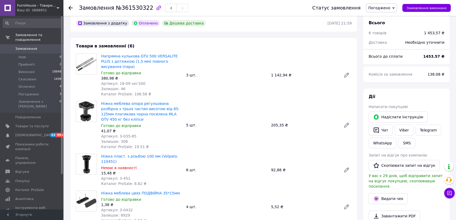
click at [49, 46] on span "0" at bounding box center [56, 48] width 14 height 5
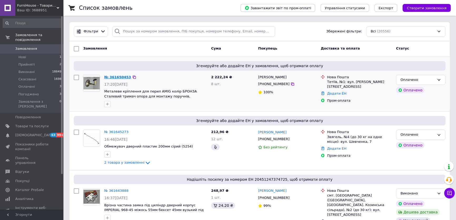
click at [120, 78] on link "№ 361650453" at bounding box center [117, 77] width 27 height 4
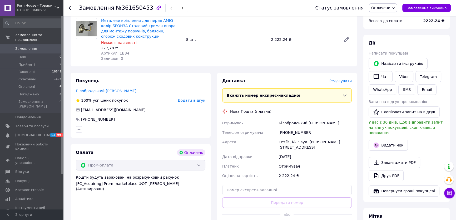
scroll to position [72, 0]
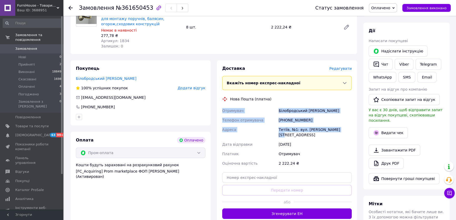
drag, startPoint x: 339, startPoint y: 130, endPoint x: 222, endPoint y: 110, distance: 118.6
click at [222, 110] on div "Отримувач Білобродський [PERSON_NAME] Телефон отримувача [PHONE_NUMBER] [GEOGRA…" at bounding box center [287, 137] width 132 height 62
copy div "Отримувач Білобродський [PERSON_NAME] Телефон отримувача [PHONE_NUMBER] [GEOGRA…"
click at [387, 7] on span "Оплачено" at bounding box center [380, 8] width 19 height 4
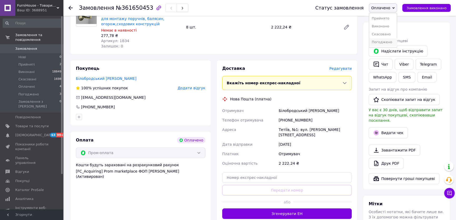
click at [387, 42] on li "Погоджено" at bounding box center [383, 42] width 28 height 8
click at [400, 64] on link "Viber" at bounding box center [404, 64] width 18 height 11
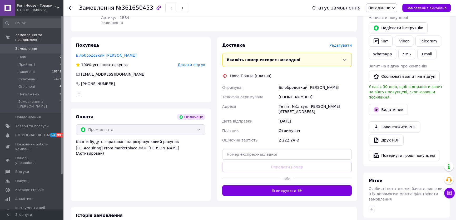
scroll to position [96, 0]
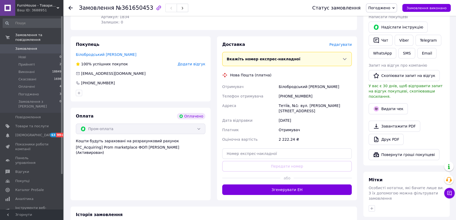
click at [40, 46] on span "Замовлення" at bounding box center [31, 48] width 33 height 5
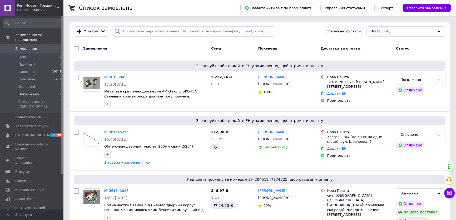
click at [51, 91] on li "Погоджено 4" at bounding box center [32, 94] width 65 height 7
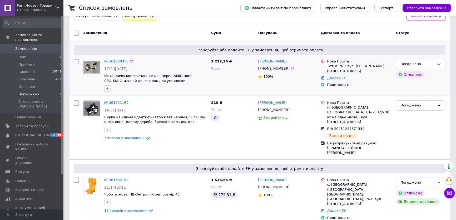
scroll to position [92, 0]
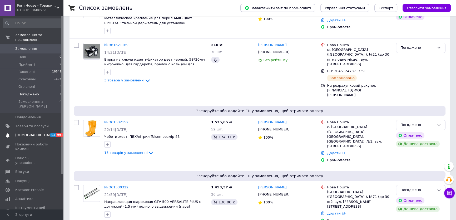
click at [40, 133] on span "[DEMOGRAPHIC_DATA]" at bounding box center [31, 135] width 33 height 5
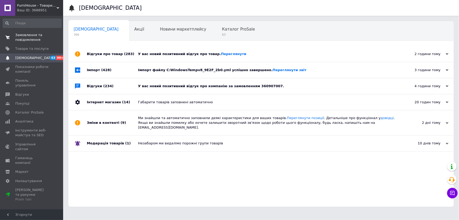
click at [45, 41] on span "Замовлення та повідомлення" at bounding box center [31, 37] width 33 height 9
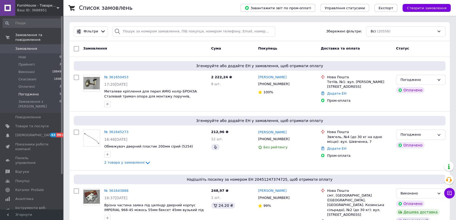
click at [48, 91] on li "Погоджено 5" at bounding box center [32, 94] width 65 height 7
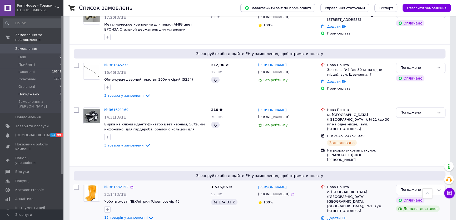
scroll to position [31, 0]
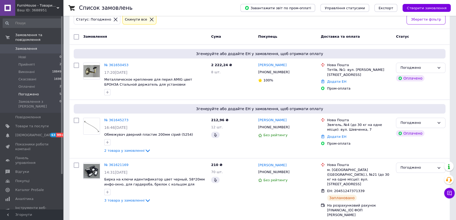
click at [49, 46] on span "0" at bounding box center [56, 48] width 14 height 5
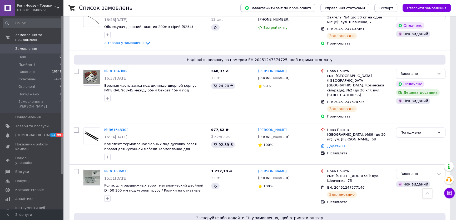
scroll to position [191, 0]
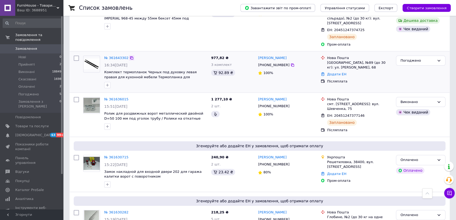
click at [130, 56] on icon at bounding box center [131, 57] width 3 height 3
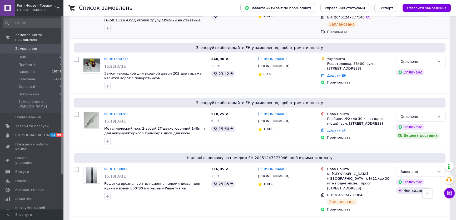
scroll to position [335, 0]
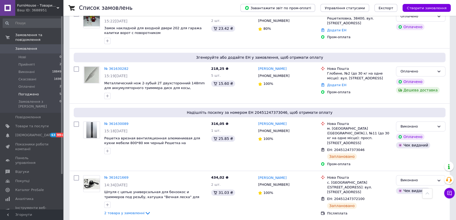
click at [52, 91] on li "Погоджено 5" at bounding box center [32, 94] width 65 height 7
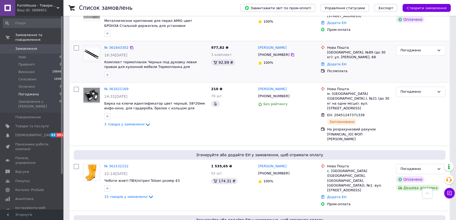
scroll to position [85, 0]
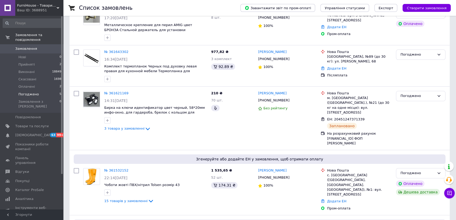
click at [39, 91] on li "Погоджено 5" at bounding box center [32, 94] width 65 height 7
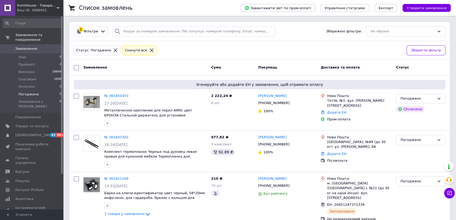
click at [50, 91] on li "Погоджено 5" at bounding box center [32, 94] width 65 height 7
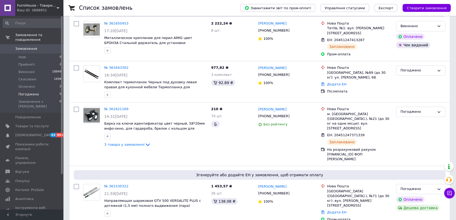
scroll to position [75, 0]
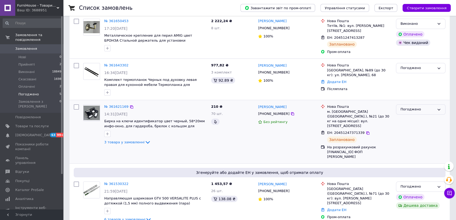
click at [417, 107] on div "Погоджено" at bounding box center [417, 110] width 34 height 6
click at [408, 126] on li "Виконано" at bounding box center [420, 130] width 49 height 10
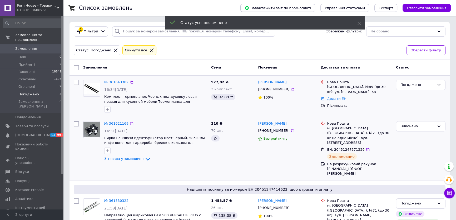
scroll to position [20, 0]
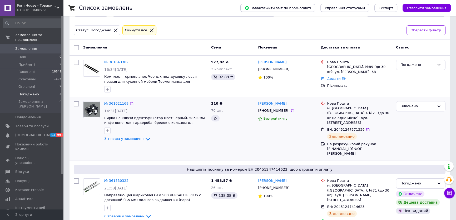
click at [60, 92] on span "5" at bounding box center [61, 94] width 2 height 5
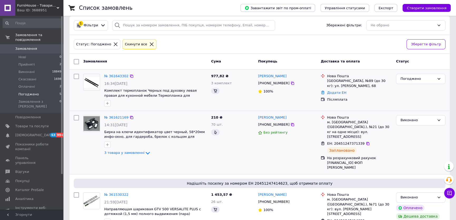
scroll to position [17, 0]
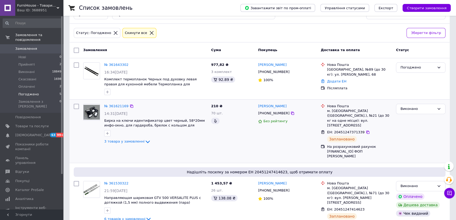
click at [63, 88] on div "Список замовлень Завантажити звіт по пром-оплаті Управління статусами Експорт С…" at bounding box center [259, 110] width 393 height 254
click at [54, 91] on li "Погоджено 5" at bounding box center [32, 94] width 65 height 7
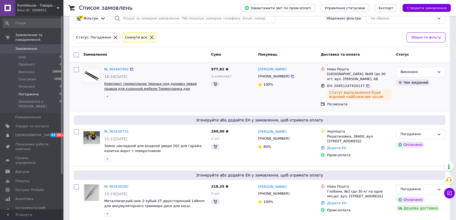
scroll to position [20, 0]
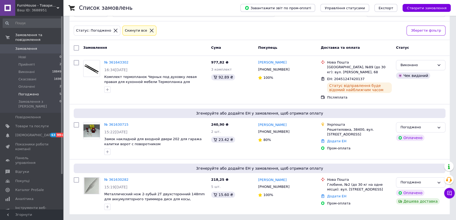
drag, startPoint x: 49, startPoint y: 89, endPoint x: 47, endPoint y: 87, distance: 2.8
click at [48, 91] on li "Погоджено 5" at bounding box center [32, 94] width 65 height 7
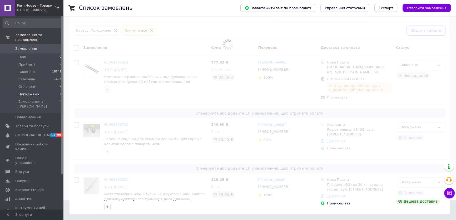
scroll to position [0, 0]
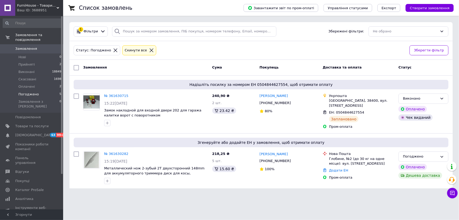
click at [35, 46] on span "Замовлення" at bounding box center [31, 48] width 33 height 5
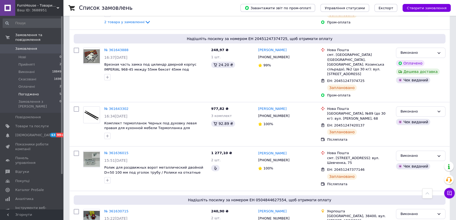
click at [53, 91] on li "Погоджено 5" at bounding box center [32, 94] width 65 height 7
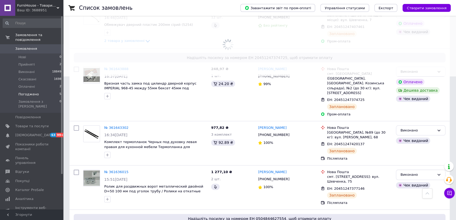
scroll to position [162, 0]
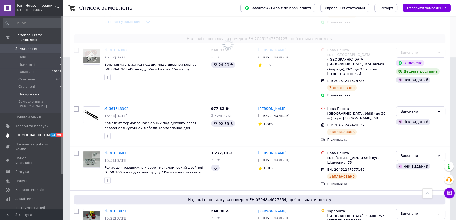
click at [43, 133] on span "[DEMOGRAPHIC_DATA]" at bounding box center [31, 135] width 33 height 5
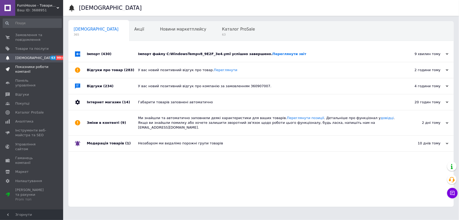
click at [48, 71] on span "Показники роботи компанії" at bounding box center [31, 69] width 33 height 9
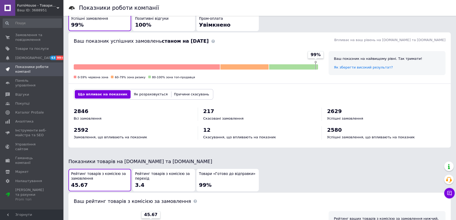
scroll to position [143, 0]
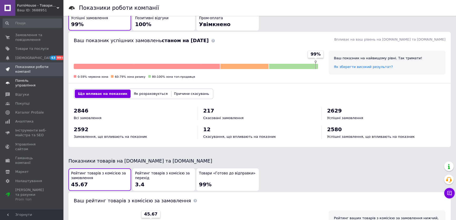
click at [46, 80] on span "Панель управління" at bounding box center [31, 82] width 33 height 9
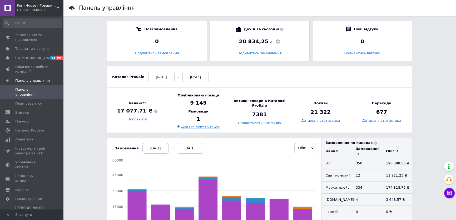
click at [155, 150] on div "[DATE]" at bounding box center [155, 148] width 26 height 11
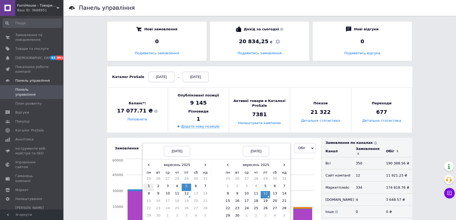
click at [148, 184] on td "1" at bounding box center [148, 187] width 9 height 7
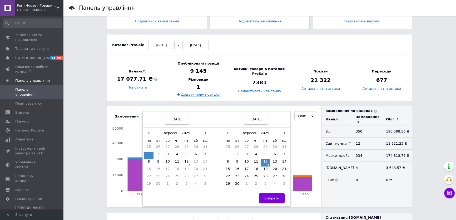
scroll to position [72, 0]
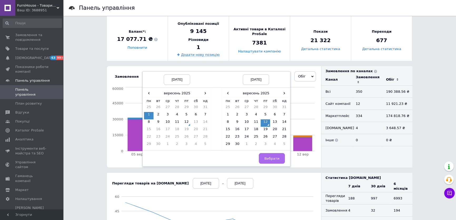
click at [266, 162] on button "Вибрати" at bounding box center [272, 158] width 26 height 11
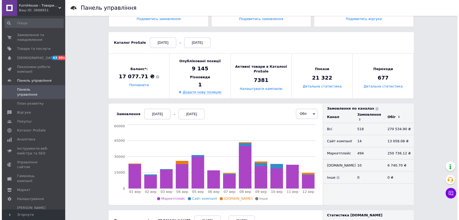
scroll to position [0, 0]
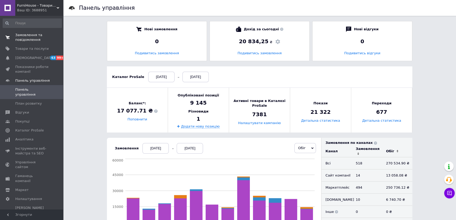
click at [32, 38] on span "Замовлення та повідомлення" at bounding box center [31, 37] width 33 height 9
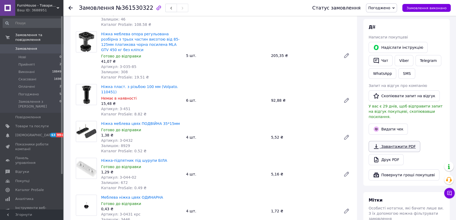
scroll to position [96, 0]
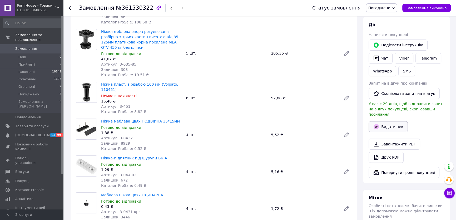
click at [389, 122] on button "Видати чек" at bounding box center [388, 126] width 39 height 11
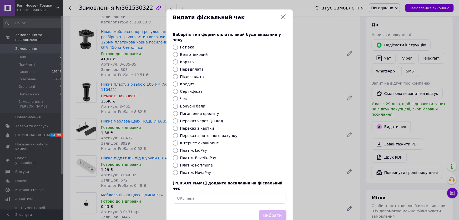
click at [184, 52] on label "Безготівковий" at bounding box center [194, 54] width 28 height 4
click at [178, 52] on input "Безготівковий" at bounding box center [175, 54] width 5 height 5
radio input "true"
click at [275, 210] on button "Вибрати" at bounding box center [273, 215] width 28 height 11
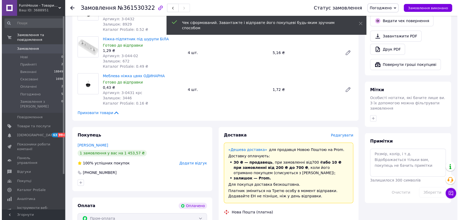
scroll to position [239, 0]
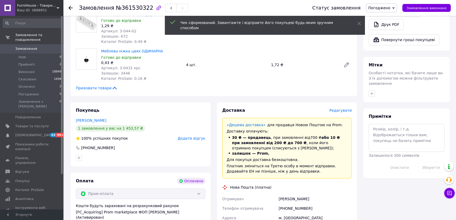
click at [345, 108] on span "Редагувати" at bounding box center [340, 110] width 22 height 4
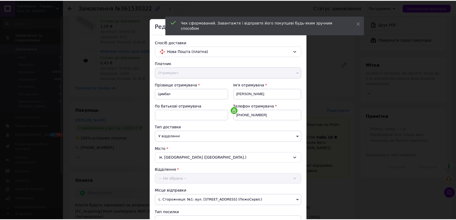
scroll to position [129, 0]
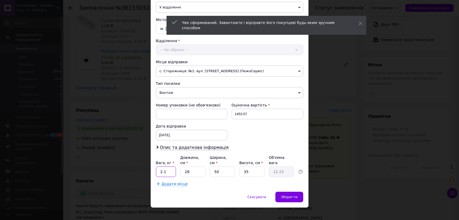
click at [170, 166] on input "2.1" at bounding box center [166, 171] width 20 height 11
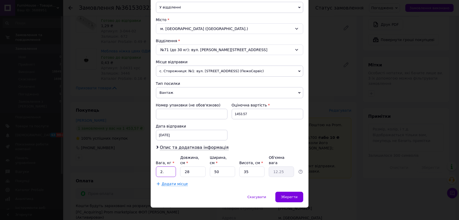
type input "2"
type input "3"
click at [351, 113] on div "× Редагування доставки Спосіб доставки Нова Пошта (платна) Платник Отримувач Ві…" at bounding box center [229, 110] width 459 height 220
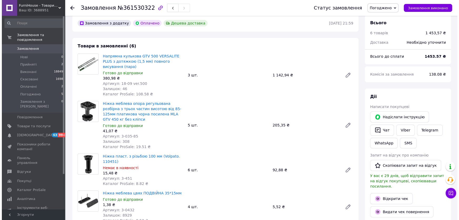
scroll to position [215, 0]
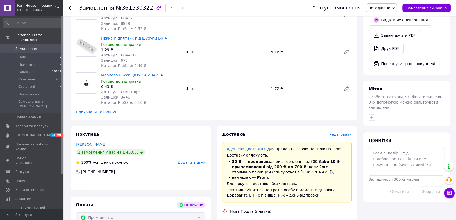
click at [341, 132] on span "Редагувати" at bounding box center [340, 134] width 22 height 4
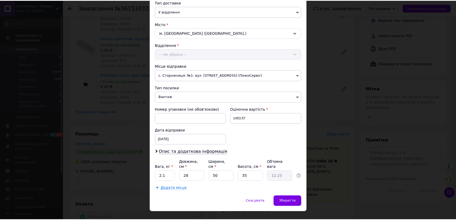
scroll to position [129, 0]
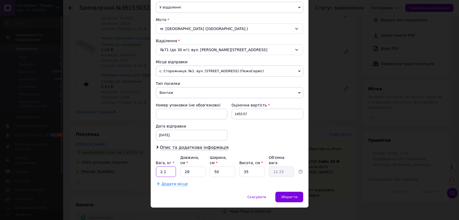
click at [169, 166] on input "2.1" at bounding box center [166, 171] width 20 height 11
type input "2"
type input "3.2"
type input "5"
type input "2.19"
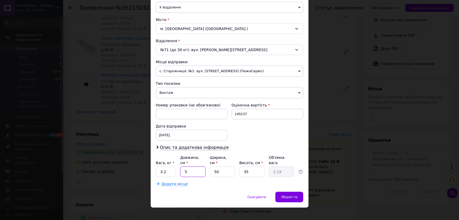
type input "53"
type input "23.19"
type input "53"
type input "2"
type input "0.93"
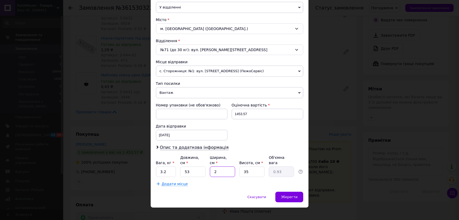
type input "20"
type input "9.28"
type input "20"
type input "1"
type input "0.27"
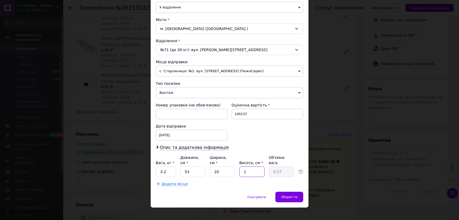
type input "10"
type input "2.65"
type input "1"
type input "0.27"
type input "15"
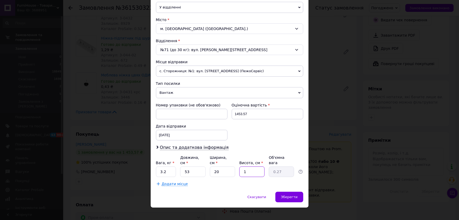
type input "3.98"
type input "15"
click at [295, 195] on span "Зберегти" at bounding box center [289, 197] width 17 height 4
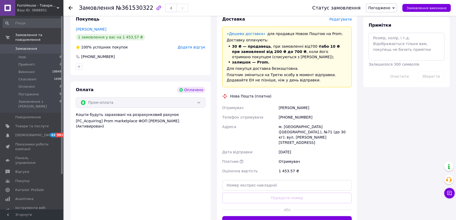
scroll to position [359, 0]
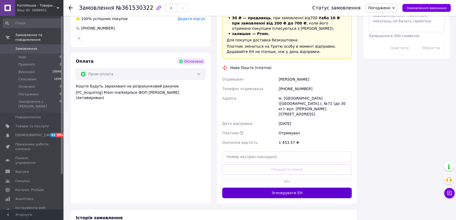
click at [310, 187] on button "Згенерувати ЕН" at bounding box center [287, 192] width 130 height 11
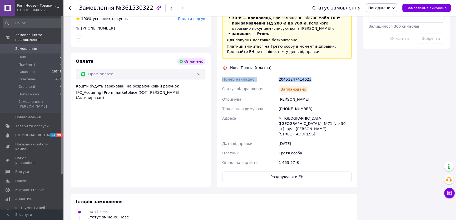
drag, startPoint x: 312, startPoint y: 67, endPoint x: 221, endPoint y: 70, distance: 90.6
click at [221, 75] on div "Номер накладної 20451247414623 Статус відправлення Заплановано Отримувач [PERSO…" at bounding box center [287, 121] width 132 height 93
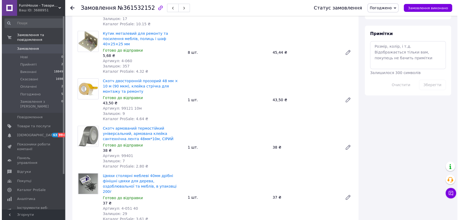
scroll to position [143, 0]
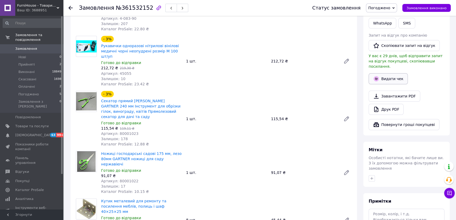
click at [391, 73] on button "Видати чек" at bounding box center [388, 78] width 39 height 11
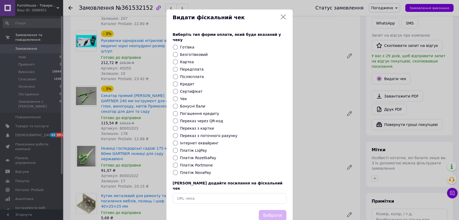
click at [194, 52] on label "Безготівковий" at bounding box center [194, 54] width 28 height 4
click at [178, 52] on input "Безготівковий" at bounding box center [175, 54] width 5 height 5
radio input "true"
click at [268, 210] on button "Вибрати" at bounding box center [273, 215] width 28 height 11
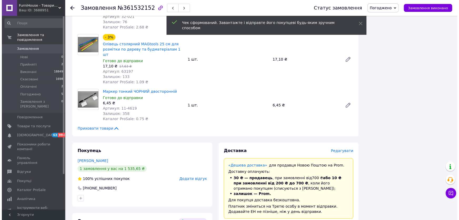
scroll to position [694, 0]
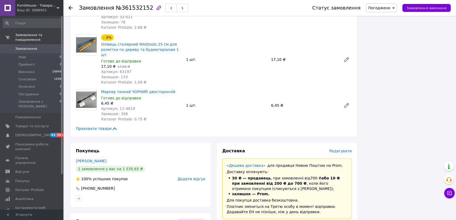
click at [339, 149] on span "Редагувати" at bounding box center [340, 151] width 22 height 4
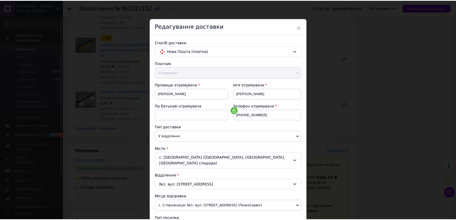
scroll to position [129, 0]
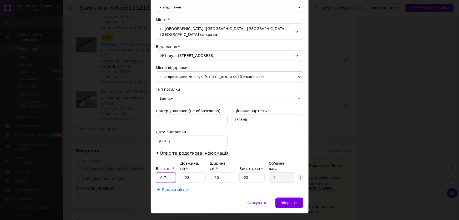
click at [173, 172] on input "0.7" at bounding box center [166, 177] width 20 height 11
type input "0"
type input "5"
type input "4"
type input "1"
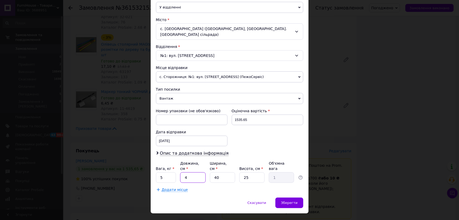
type input "46"
type input "11.5"
type input "46"
type input "2"
type input "0.57"
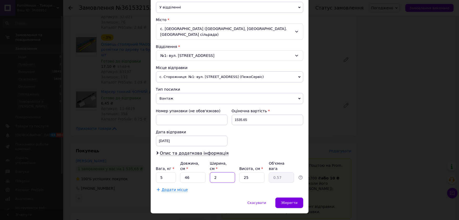
type input "26"
type input "7.48"
type input "26"
type input "1"
type input "0.3"
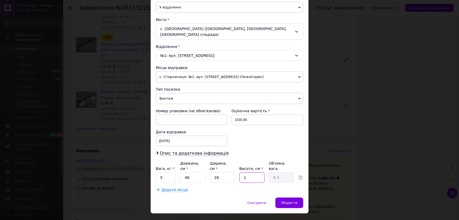
type input "17"
type input "5.08"
type input "17"
click at [282, 197] on div "Зберегти" at bounding box center [290, 202] width 28 height 11
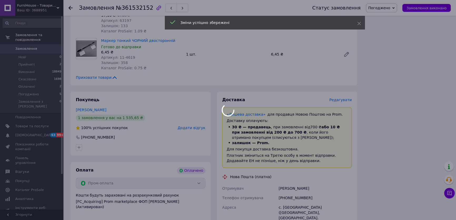
scroll to position [861, 0]
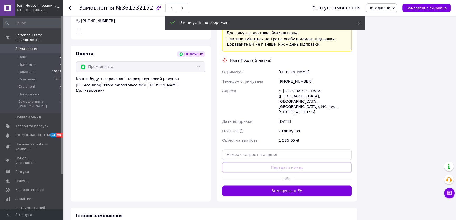
click at [303, 185] on button "Згенерувати ЕН" at bounding box center [287, 190] width 130 height 11
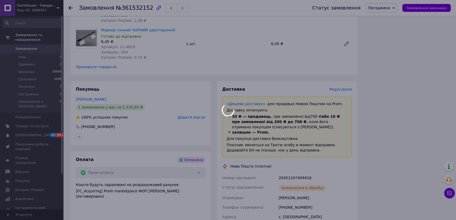
scroll to position [742, 0]
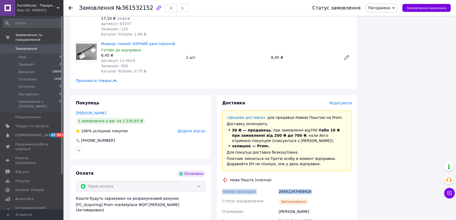
drag, startPoint x: 314, startPoint y: 149, endPoint x: 220, endPoint y: 151, distance: 94.3
click at [220, 151] on div "Доставка Редагувати «Дешева доставка»   для продавця [GEOGRAPHIC_DATA] на Prom.…" at bounding box center [287, 200] width 140 height 210
copy div "Номер накладної 20451247409416"
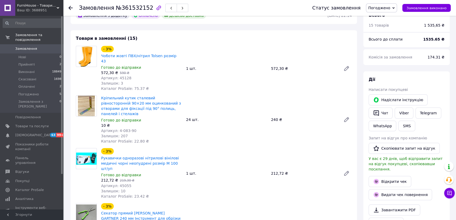
scroll to position [0, 0]
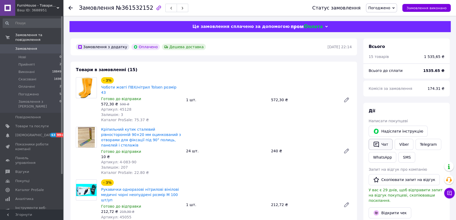
click at [380, 143] on button "Чат" at bounding box center [381, 144] width 24 height 11
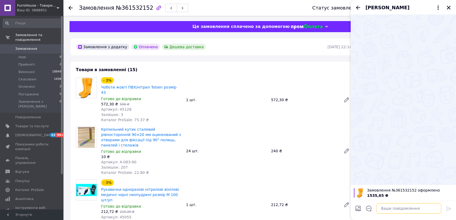
click at [390, 207] on textarea at bounding box center [409, 208] width 65 height 11
paste textarea "Номер накладної 20451247409416"
type textarea "Номер накладної 20451247409416"
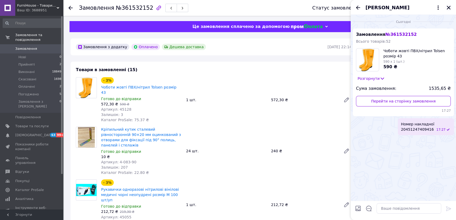
click at [447, 6] on icon "Закрити" at bounding box center [449, 8] width 4 height 4
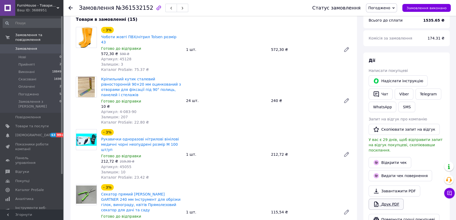
scroll to position [96, 0]
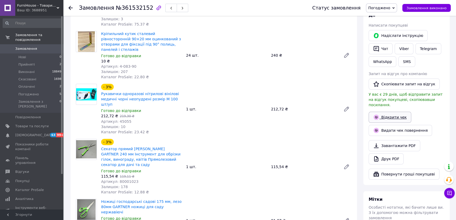
click at [387, 112] on link "Відкрити чек" at bounding box center [390, 117] width 43 height 11
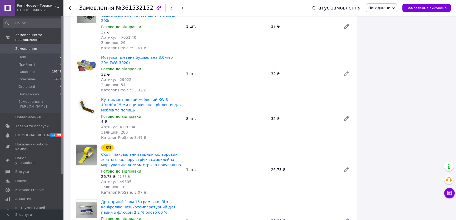
scroll to position [479, 0]
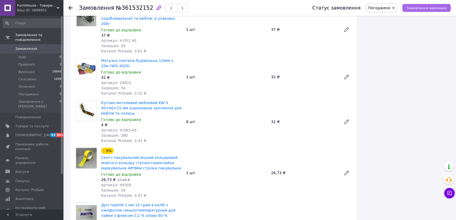
click at [426, 8] on span "Замовлення виконано" at bounding box center [427, 8] width 40 height 4
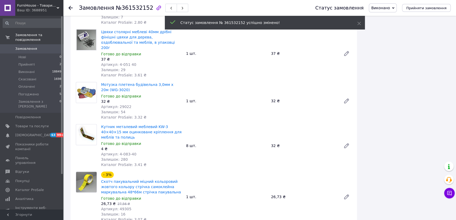
scroll to position [287, 0]
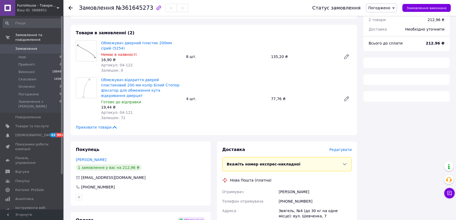
scroll to position [96, 0]
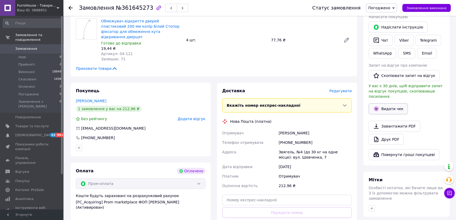
click at [379, 103] on button "Видати чек" at bounding box center [388, 108] width 39 height 11
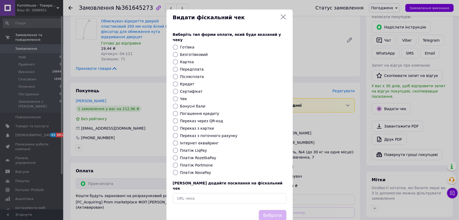
click at [200, 52] on label "Безготівковий" at bounding box center [194, 54] width 28 height 4
click at [178, 52] on input "Безготівковий" at bounding box center [175, 54] width 5 height 5
radio input "true"
click at [278, 210] on button "Вибрати" at bounding box center [273, 215] width 28 height 11
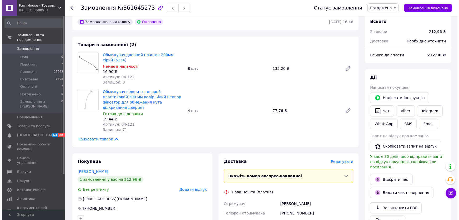
scroll to position [24, 0]
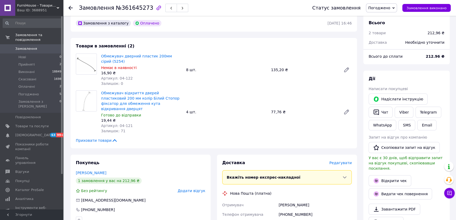
click at [348, 161] on span "Редагувати" at bounding box center [340, 163] width 22 height 4
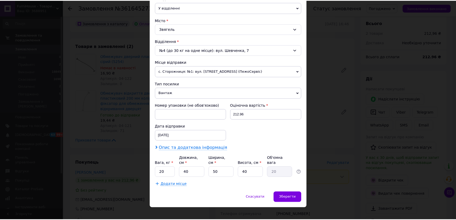
scroll to position [129, 0]
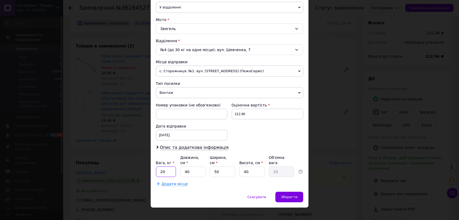
click at [168, 166] on input "20" at bounding box center [166, 171] width 20 height 11
type input "2"
type input "0.5"
type input "1"
type input "0.5"
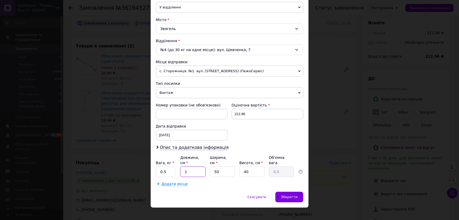
type input "15"
type input "7.5"
type input "1"
type input "0.5"
type input "17"
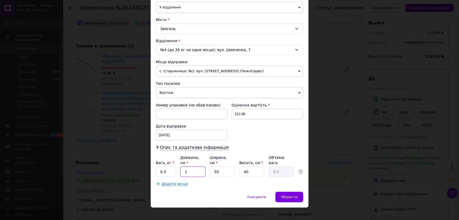
type input "8.5"
type input "17"
type input "1"
type input "0.17"
type input "10"
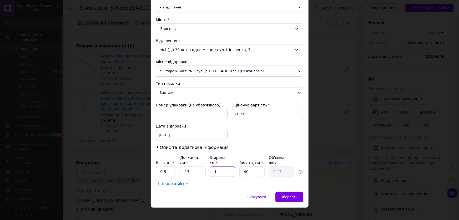
type input "1.7"
type input "10"
type input "5"
type input "0.21"
type input "5"
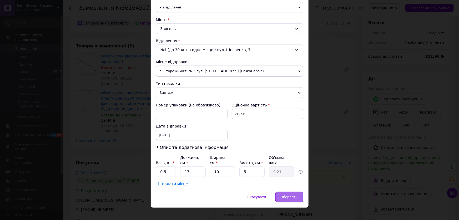
drag, startPoint x: 305, startPoint y: 189, endPoint x: 300, endPoint y: 189, distance: 5.0
click at [304, 192] on div "Скасувати   Зберегти" at bounding box center [230, 200] width 158 height 16
click at [300, 192] on div "Зберегти" at bounding box center [290, 197] width 28 height 11
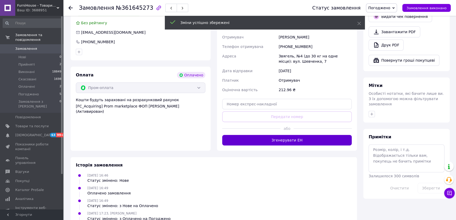
click at [291, 135] on button "Згенерувати ЕН" at bounding box center [287, 140] width 130 height 11
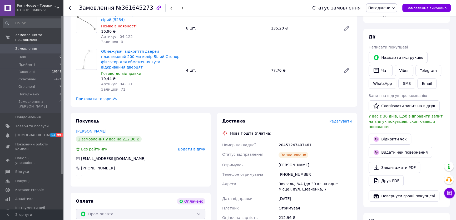
scroll to position [72, 0]
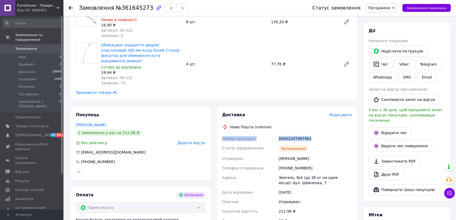
drag, startPoint x: 313, startPoint y: 134, endPoint x: 222, endPoint y: 131, distance: 90.6
click at [222, 134] on div "Номер накладної 20451247407461 Статус відправлення Заплановано Отримувач Мельни…" at bounding box center [287, 180] width 132 height 92
copy div "Номер накладної 20451247407461"
click at [399, 63] on link "Viber" at bounding box center [404, 64] width 18 height 11
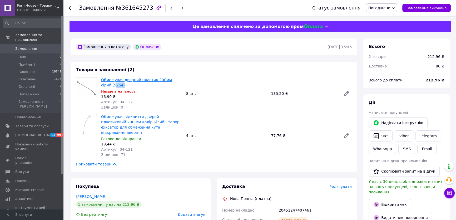
drag, startPoint x: 109, startPoint y: 84, endPoint x: 155, endPoint y: 87, distance: 46.2
click at [104, 82] on span "Обмежувач дверний пластик 200мм сірий (5254)" at bounding box center [141, 82] width 81 height 11
click at [172, 92] on div "Немає в наявності" at bounding box center [141, 91] width 81 height 5
drag, startPoint x: 148, startPoint y: 80, endPoint x: 101, endPoint y: 80, distance: 47.1
click at [101, 80] on span "Обмежувач дверний пластик 200мм сірий (5254)" at bounding box center [141, 82] width 81 height 11
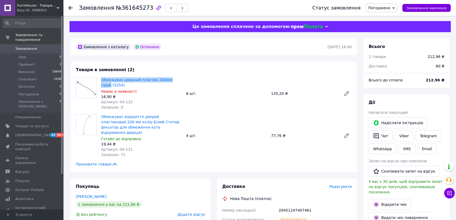
copy link "Обмежувач дверний пластик 200мм сірий"
click at [428, 9] on span "Замовлення виконано" at bounding box center [427, 8] width 40 height 4
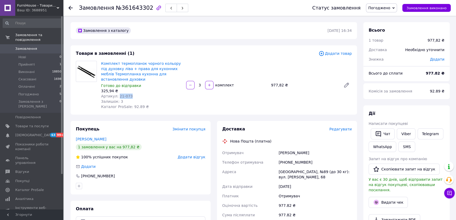
drag, startPoint x: 133, startPoint y: 97, endPoint x: 117, endPoint y: 97, distance: 16.6
click at [117, 97] on div "Артикул: 21-073" at bounding box center [141, 95] width 81 height 5
copy span "21-073"
click at [386, 197] on button "Видати чек" at bounding box center [388, 202] width 39 height 11
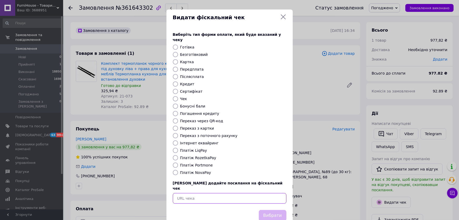
click at [244, 193] on input "text" at bounding box center [230, 198] width 114 height 11
paste input "[URL][DOMAIN_NAME]"
type input "[URL][DOMAIN_NAME]"
click at [272, 210] on button "Вибрати" at bounding box center [273, 215] width 28 height 11
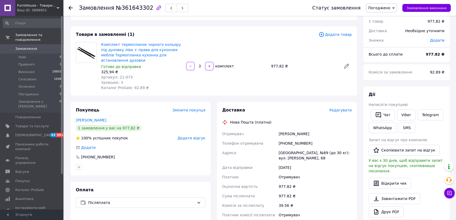
scroll to position [48, 0]
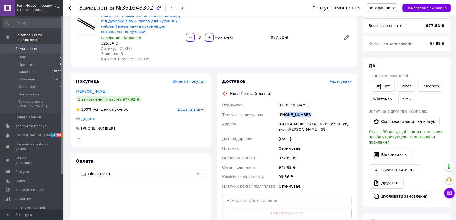
drag, startPoint x: 314, startPoint y: 115, endPoint x: 284, endPoint y: 117, distance: 29.6
click at [284, 117] on div "[PHONE_NUMBER]" at bounding box center [315, 114] width 75 height 9
copy div "0677708911"
drag, startPoint x: 314, startPoint y: 105, endPoint x: 277, endPoint y: 104, distance: 36.6
click at [278, 104] on div "[PERSON_NAME]" at bounding box center [315, 104] width 75 height 9
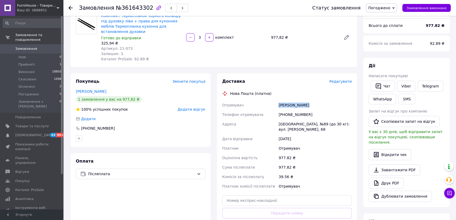
copy div "[PERSON_NAME]"
drag, startPoint x: 286, startPoint y: 125, endPoint x: 289, endPoint y: 126, distance: 3.1
click at [289, 126] on div "Отримувач [PERSON_NAME] отримувача [PHONE_NUMBER] Адреса Одеса, №89 (до 30 кг):…" at bounding box center [287, 145] width 132 height 91
copy div "[PERSON_NAME][GEOGRAPHIC_DATA],"
click at [313, 141] on div "[DATE]" at bounding box center [315, 138] width 75 height 9
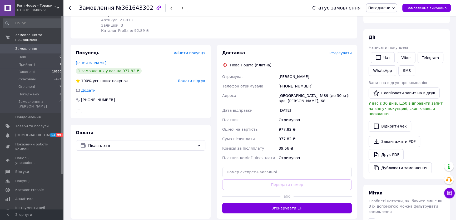
scroll to position [120, 0]
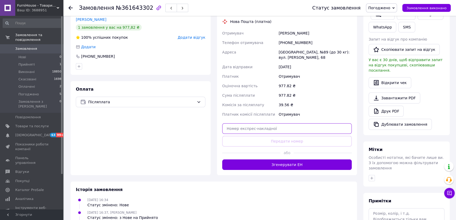
click at [284, 127] on input "text" at bounding box center [287, 128] width 130 height 11
paste input "20451247420137"
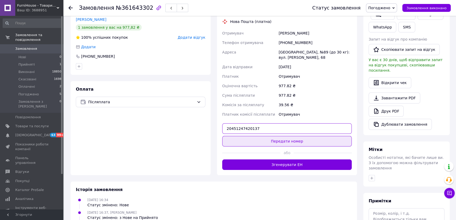
type input "20451247420137"
click at [272, 144] on button "Передати номер" at bounding box center [287, 141] width 130 height 11
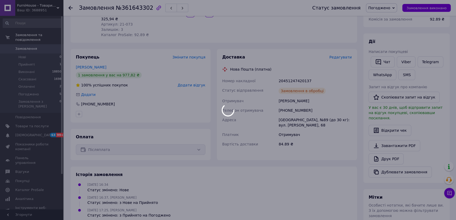
scroll to position [72, 0]
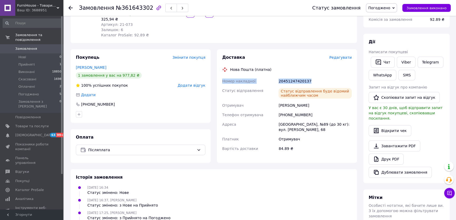
drag, startPoint x: 317, startPoint y: 80, endPoint x: 217, endPoint y: 82, distance: 99.6
click at [217, 82] on div "Доставка Редагувати Нова Пошта (платна) Номер накладної 20451247420137 Статус в…" at bounding box center [287, 105] width 140 height 113
copy div "Номер накладної 20451247420137"
click at [402, 65] on link "Viber" at bounding box center [406, 62] width 18 height 11
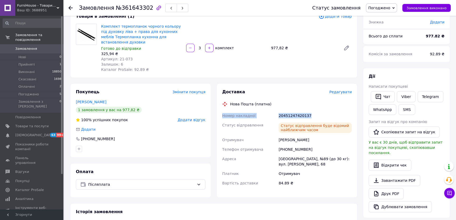
scroll to position [0, 0]
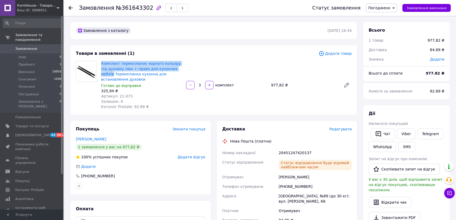
drag, startPoint x: 100, startPoint y: 61, endPoint x: 173, endPoint y: 68, distance: 73.3
click at [173, 68] on div "Комплект термопланок чорного кольору під духовку ліва + права для кухонних мебл…" at bounding box center [141, 85] width 85 height 51
copy link "Комплект термопланок чорного кольору під духовку ліва + права для кухонних мебл…"
click at [426, 6] on span "Замовлення виконано" at bounding box center [427, 8] width 40 height 4
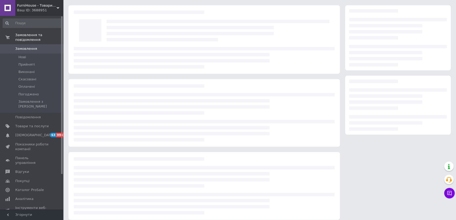
scroll to position [21, 0]
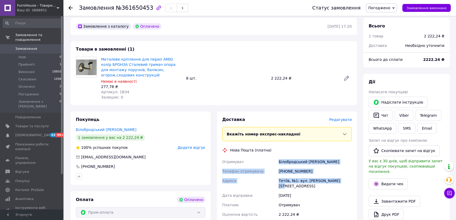
drag, startPoint x: 340, startPoint y: 182, endPoint x: 248, endPoint y: 164, distance: 93.2
click at [248, 164] on div "Отримувач Білобродський [PERSON_NAME] Телефон отримувача [PHONE_NUMBER] [GEOGRA…" at bounding box center [287, 188] width 132 height 62
click at [269, 175] on div "Телефон отримувача" at bounding box center [249, 170] width 56 height 9
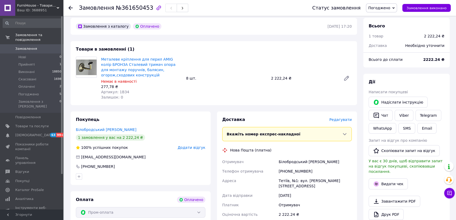
click at [283, 177] on div "Тетіїв, №1: вул. Івана Драча, 26А" at bounding box center [315, 183] width 75 height 15
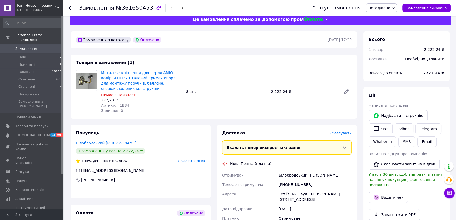
scroll to position [0, 0]
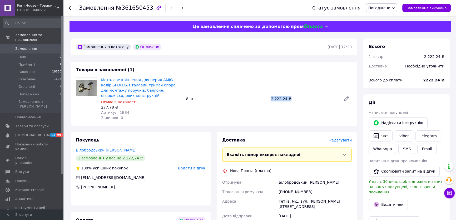
drag, startPoint x: 295, startPoint y: 100, endPoint x: 266, endPoint y: 100, distance: 29.2
click at [266, 100] on div "Металеве кріплення для перил AMIG колір БРОНЗА Сталевий тримач опора для монтаж…" at bounding box center [226, 98] width 255 height 45
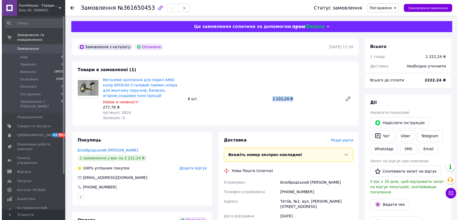
scroll to position [24, 0]
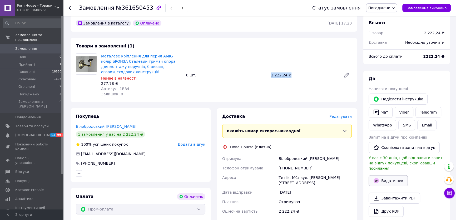
click at [389, 176] on button "Видати чек" at bounding box center [388, 180] width 39 height 11
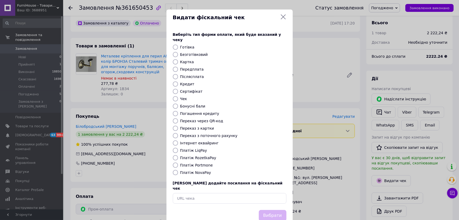
click at [186, 52] on label "Безготівковий" at bounding box center [194, 54] width 28 height 4
click at [178, 52] on input "Безготівковий" at bounding box center [175, 54] width 5 height 5
radio input "true"
click at [273, 210] on button "Вибрати" at bounding box center [273, 215] width 28 height 11
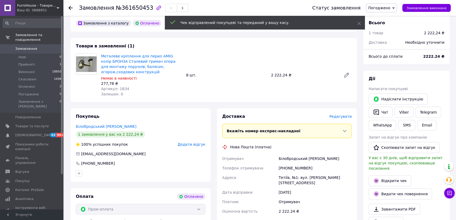
click at [346, 115] on span "Редагувати" at bounding box center [340, 116] width 22 height 4
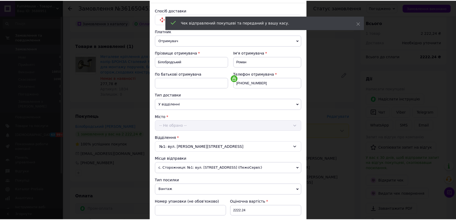
scroll to position [129, 0]
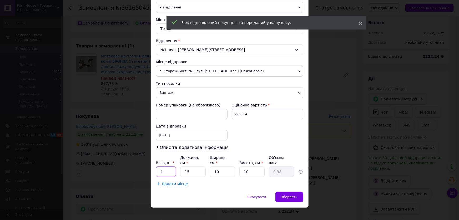
click at [167, 166] on input "4" at bounding box center [166, 171] width 20 height 11
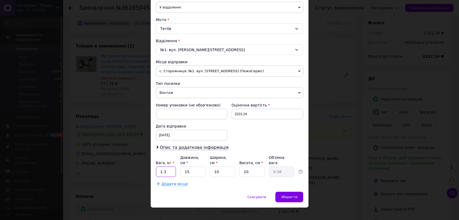
type input "1.3"
type input "2"
type input "0.1"
type input "20"
type input "0.5"
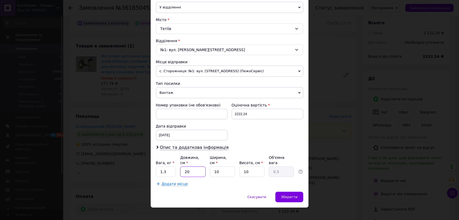
type input "20"
type input "2"
type input "0.1"
type input "20"
type input "1"
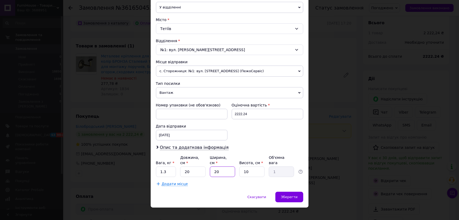
type input "20"
type input "1"
type input "0.1"
type input "10"
type input "1"
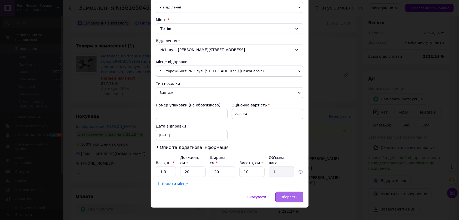
click at [287, 192] on div "Зберегти" at bounding box center [290, 197] width 28 height 11
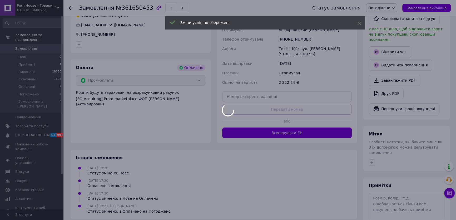
scroll to position [167, 0]
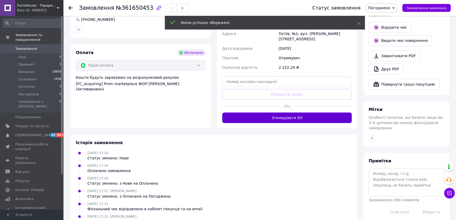
click at [301, 112] on button "Згенерувати ЕН" at bounding box center [287, 117] width 130 height 11
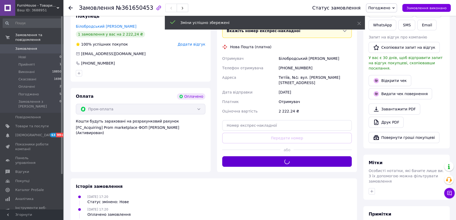
scroll to position [48, 0]
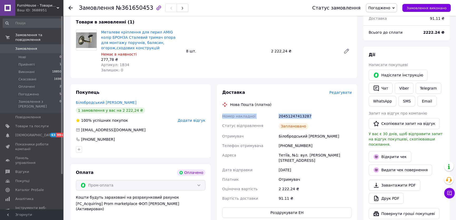
drag, startPoint x: 314, startPoint y: 116, endPoint x: 220, endPoint y: 115, distance: 94.0
click at [220, 115] on div "Доставка Редагувати Нова Пошта (платна) Номер накладної 20451247413287 Статус в…" at bounding box center [287, 153] width 140 height 139
copy div "Номер накладної 20451247413287"
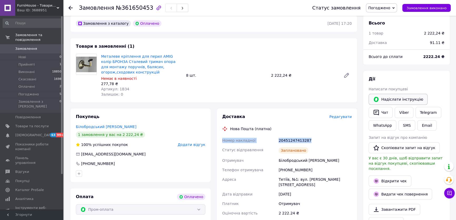
scroll to position [0, 0]
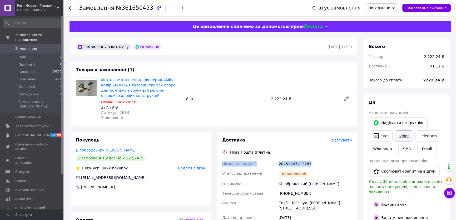
click at [403, 135] on link "Viber" at bounding box center [404, 135] width 18 height 11
click at [422, 8] on span "Замовлення виконано" at bounding box center [427, 8] width 40 height 4
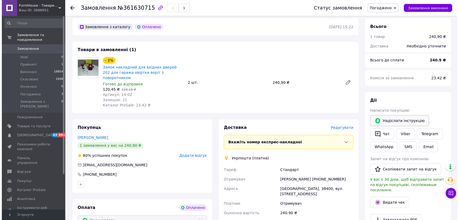
scroll to position [48, 0]
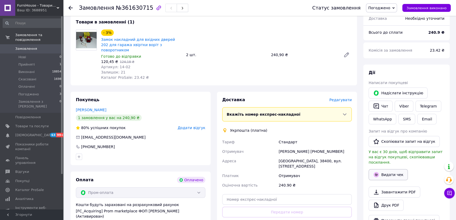
click at [382, 170] on button "Видати чек" at bounding box center [388, 174] width 39 height 11
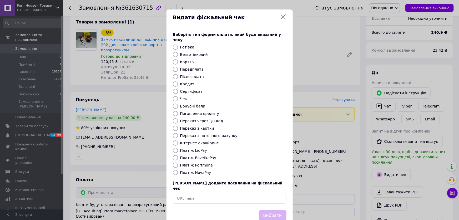
click at [193, 52] on label "Безготівковий" at bounding box center [194, 54] width 28 height 4
click at [178, 52] on input "Безготівковий" at bounding box center [175, 54] width 5 height 5
radio input "true"
click at [266, 210] on button "Вибрати" at bounding box center [273, 215] width 28 height 11
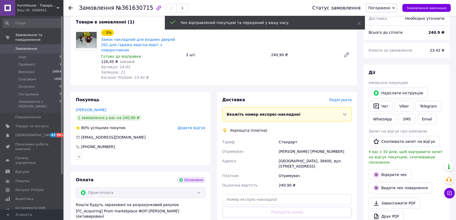
click at [342, 98] on span "Редагувати" at bounding box center [340, 100] width 22 height 4
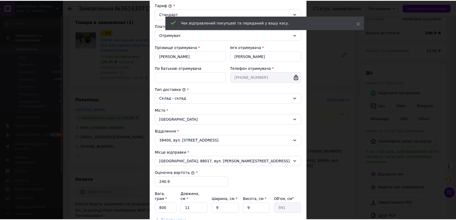
scroll to position [108, 0]
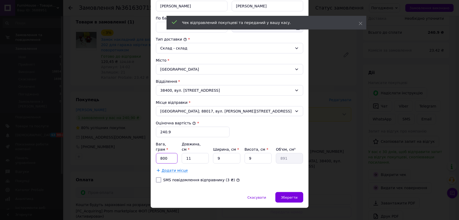
click at [172, 153] on input "800" at bounding box center [167, 158] width 22 height 11
type input "8"
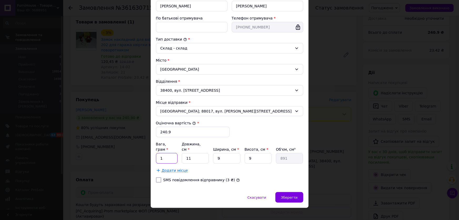
type input "1"
type input "2"
type input "162"
type input "20"
type input "1620"
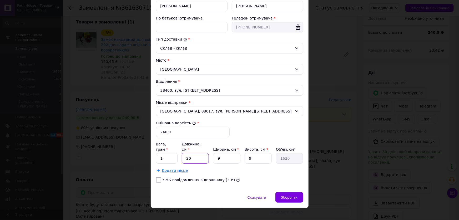
type input "20"
type input "2"
type input "360"
type input "20"
type input "3600"
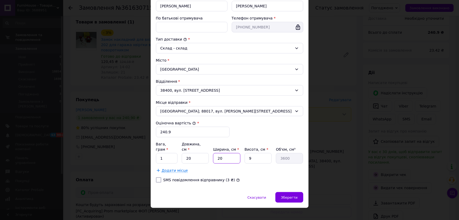
type input "20"
type input "1"
type input "400"
type input "10"
type input "4000"
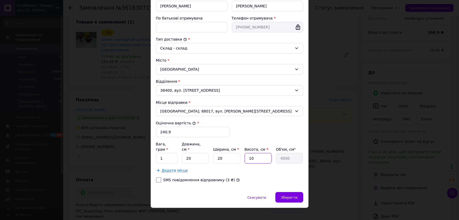
type input "10"
click at [176, 153] on input "1" at bounding box center [167, 158] width 22 height 11
type input "800"
type input "1"
type input "200"
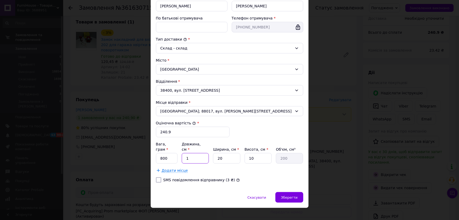
type input "15"
type input "3000"
type input "15"
type input "1"
type input "150"
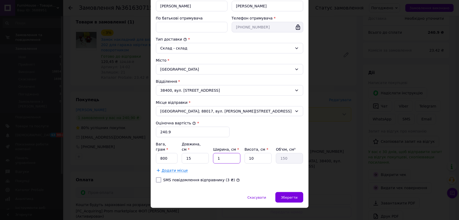
type input "15"
type input "2250"
type input "15"
type input "1"
type input "225"
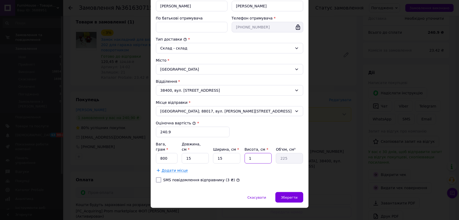
type input "10"
type input "2250"
click at [296, 192] on div "Зберегти" at bounding box center [290, 197] width 28 height 11
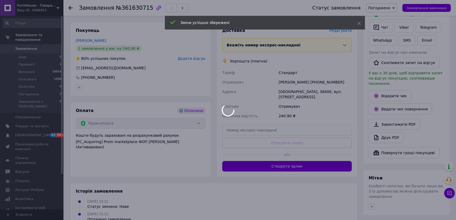
scroll to position [183, 0]
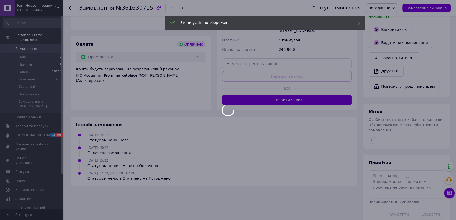
click at [326, 89] on div at bounding box center [228, 110] width 456 height 220
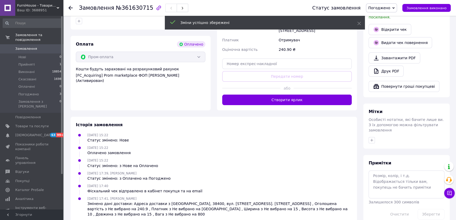
click at [326, 95] on button "Створити ярлик" at bounding box center [287, 100] width 130 height 11
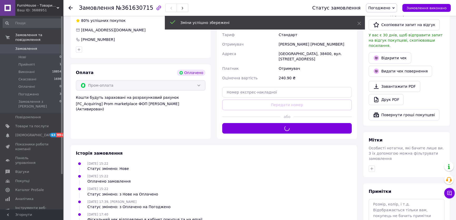
scroll to position [87, 0]
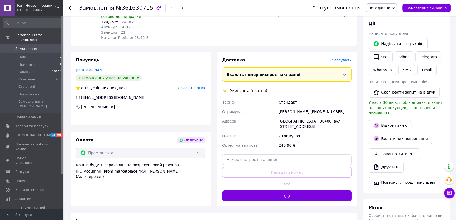
click at [296, 97] on div "Стандарт" at bounding box center [315, 101] width 75 height 9
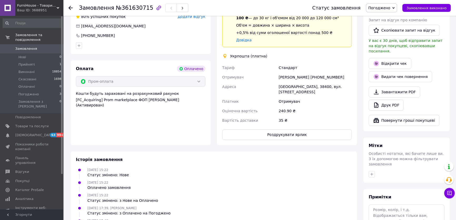
scroll to position [159, 0]
click at [308, 129] on button "Роздрукувати ярлик" at bounding box center [287, 134] width 130 height 11
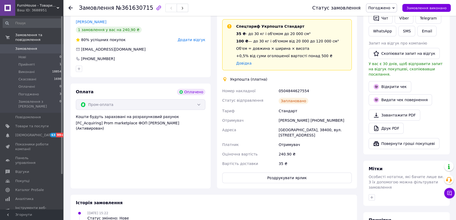
scroll to position [135, 0]
drag, startPoint x: 307, startPoint y: 87, endPoint x: 220, endPoint y: 88, distance: 86.6
click at [220, 88] on div "Доставка Редагувати Спецтариф Укрпошта Стандарт 35 ₴ - до 30 кг і об'ємом до 20…" at bounding box center [287, 96] width 140 height 185
copy div "Номер накладної 0504844627554"
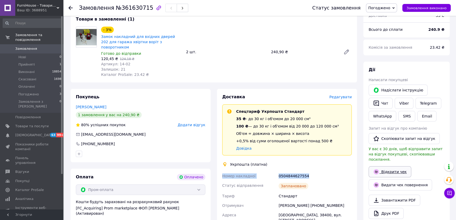
scroll to position [0, 0]
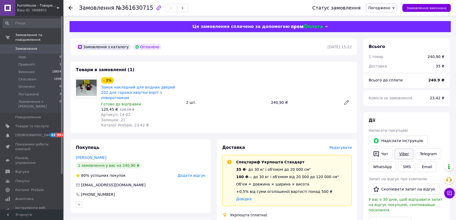
click at [406, 151] on link "Viber" at bounding box center [404, 153] width 18 height 11
drag, startPoint x: 170, startPoint y: 92, endPoint x: 101, endPoint y: 87, distance: 69.1
click at [101, 87] on span "Замок накладний для вхідних дверей 202 для гаража хвіртки воріт з поворотником" at bounding box center [141, 93] width 81 height 16
copy link "Замок накладний для вхідних дверей 202 для гаража хвіртки воріт з поворотником"
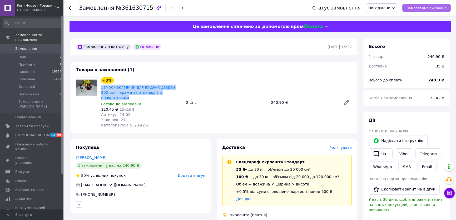
click at [442, 8] on span "Замовлення виконано" at bounding box center [427, 8] width 40 height 4
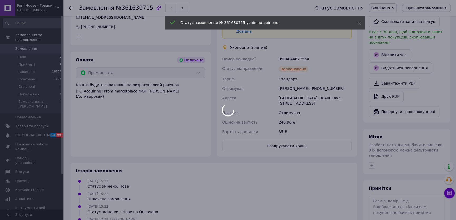
scroll to position [24, 0]
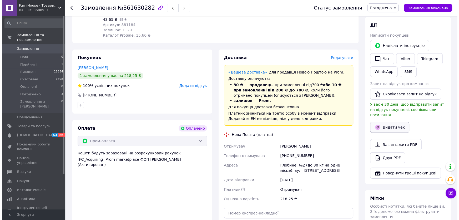
scroll to position [96, 0]
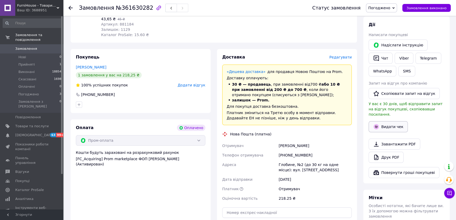
click at [385, 121] on button "Видати чек" at bounding box center [388, 126] width 39 height 11
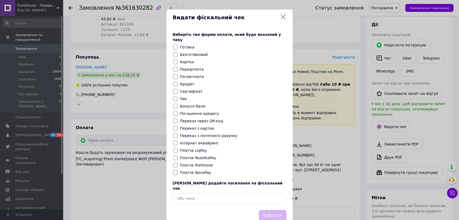
click at [193, 52] on label "Безготівковий" at bounding box center [194, 54] width 28 height 4
click at [178, 52] on input "Безготівковий" at bounding box center [175, 54] width 5 height 5
radio input "true"
click at [265, 210] on button "Вибрати" at bounding box center [273, 215] width 28 height 11
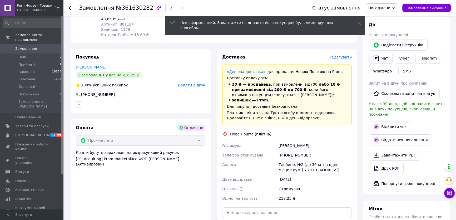
click at [340, 55] on span "Редагувати" at bounding box center [340, 57] width 22 height 4
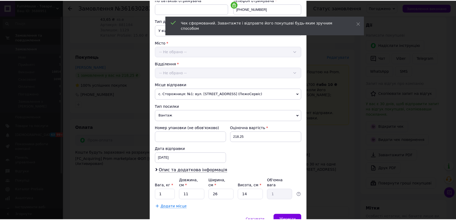
scroll to position [129, 0]
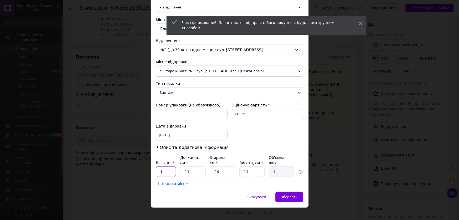
click at [169, 169] on input "1" at bounding box center [166, 171] width 20 height 11
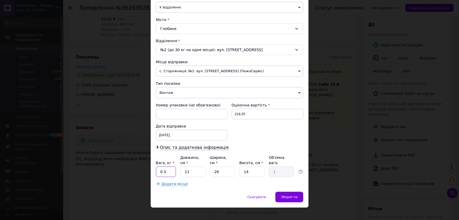
type input "0.5"
type input "1"
type input "0.1"
type input "17"
type input "1.55"
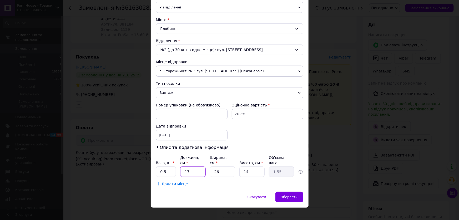
type input "17"
type input "1"
type input "0.1"
type input "15"
type input "0.89"
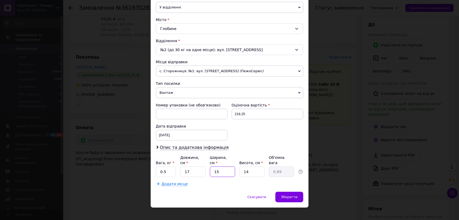
type input "15"
type input "1"
type input "0.1"
type input "10"
type input "0.64"
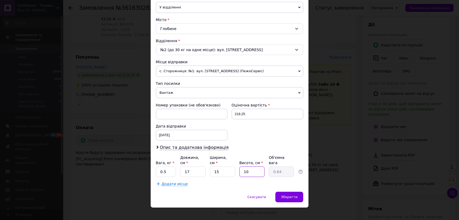
type input "1"
type input "0.1"
type input "5"
type input "0.32"
type input "5"
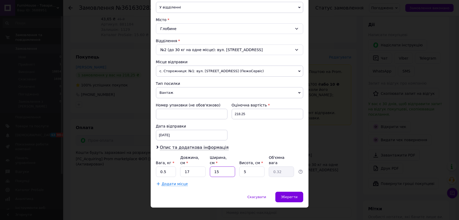
click at [224, 167] on input "15" at bounding box center [222, 171] width 25 height 11
type input "1"
type input "0.1"
type input "10"
type input "0.21"
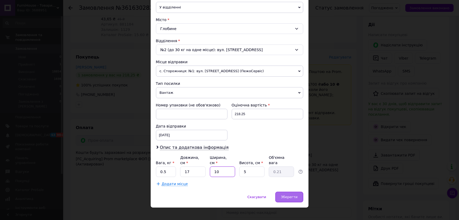
type input "10"
click at [302, 192] on div "Зберегти" at bounding box center [290, 197] width 28 height 11
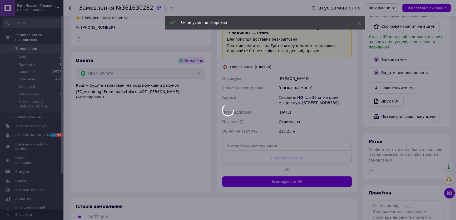
scroll to position [211, 0]
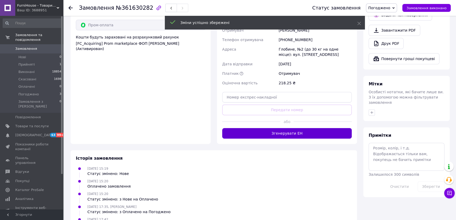
click at [314, 128] on button "Згенерувати ЕН" at bounding box center [287, 133] width 130 height 11
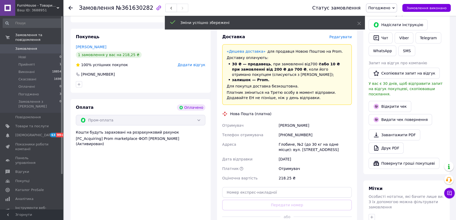
scroll to position [115, 0]
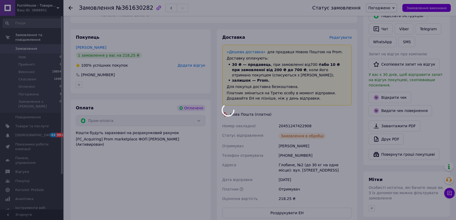
click at [322, 120] on div at bounding box center [228, 110] width 456 height 220
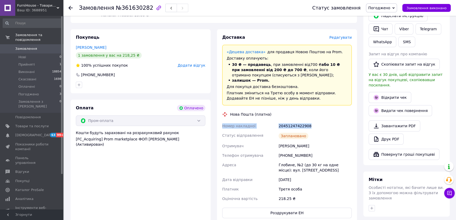
drag, startPoint x: 317, startPoint y: 121, endPoint x: 218, endPoint y: 119, distance: 98.5
click at [218, 119] on div "Доставка Редагувати «Дешева доставка»   для продавця Новою Поштою на Prom. Дост…" at bounding box center [287, 126] width 140 height 194
copy div "Номер накладної 20451247422908"
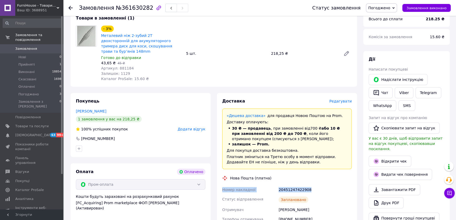
scroll to position [0, 0]
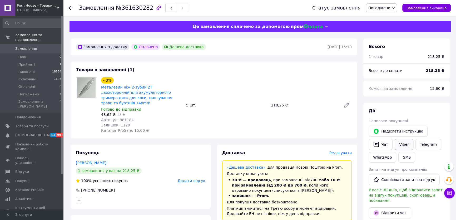
click at [400, 145] on link "Viber" at bounding box center [404, 144] width 18 height 11
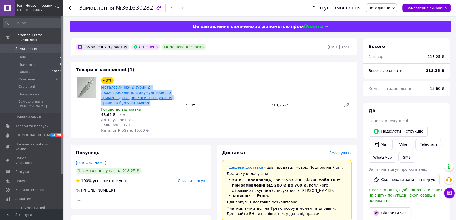
drag, startPoint x: 156, startPoint y: 97, endPoint x: 101, endPoint y: 88, distance: 55.6
click at [101, 88] on span "Металевий ніж 2-зубий 2Т двохсторонній для акумуляторного тримера диск для коси…" at bounding box center [141, 95] width 81 height 21
copy link "Металевий ніж 2-зубий 2Т двохсторонній для акумуляторного тримера диск для коси…"
click at [433, 8] on span "Замовлення виконано" at bounding box center [427, 8] width 40 height 4
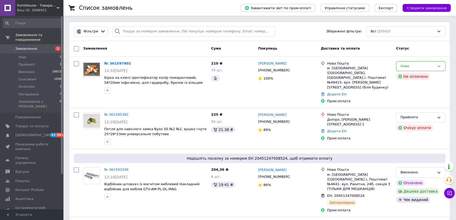
click at [43, 46] on span "Замовлення" at bounding box center [31, 48] width 33 height 5
click at [45, 91] on li "Погоджено 7" at bounding box center [32, 94] width 65 height 7
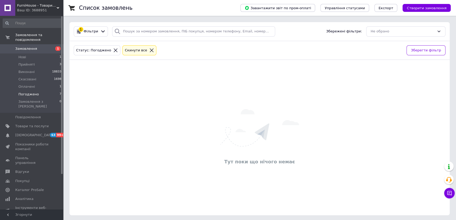
click at [32, 44] on link "Замовлення 1" at bounding box center [32, 48] width 65 height 9
